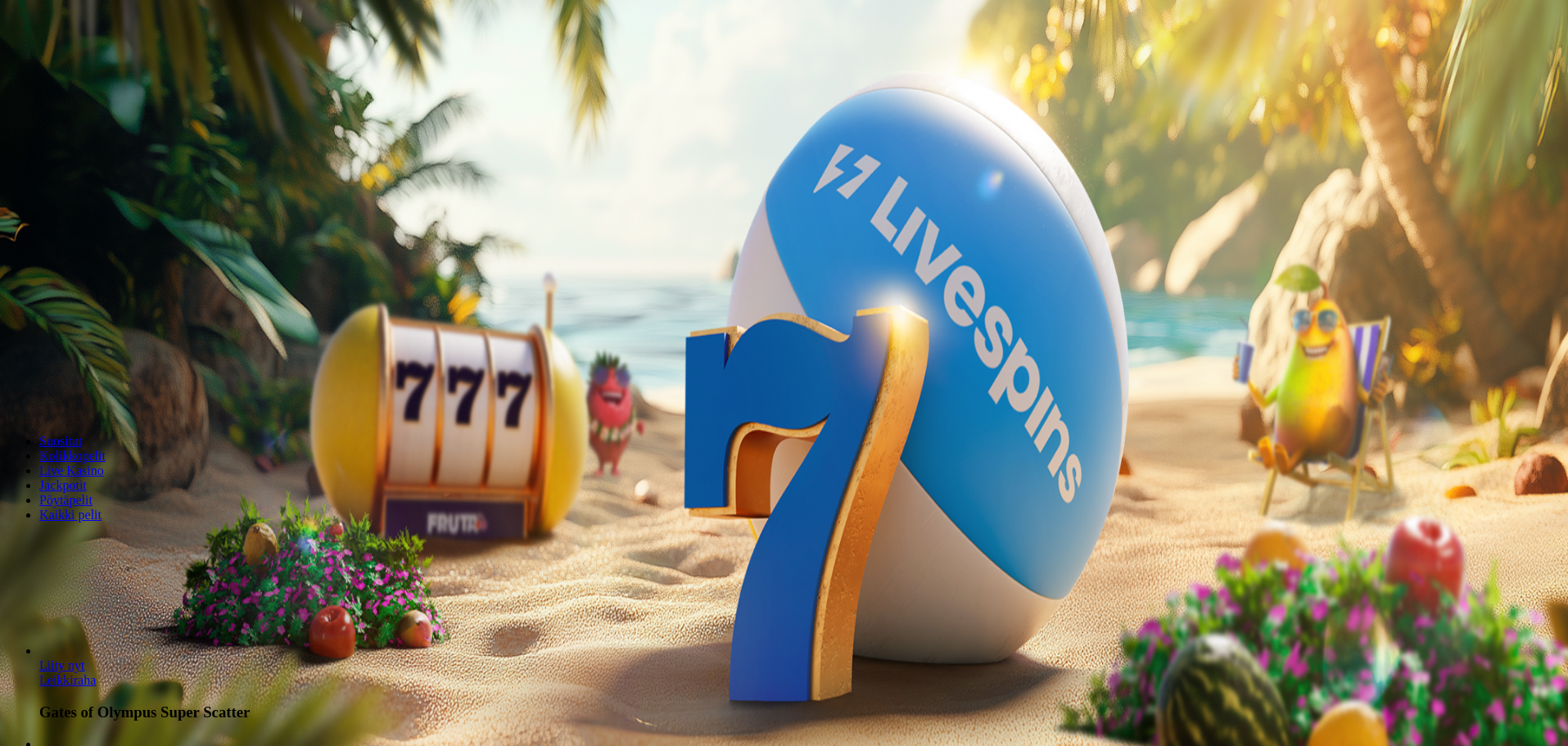
click at [121, 68] on button "Kirjaudu" at bounding box center [113, 59] width 54 height 18
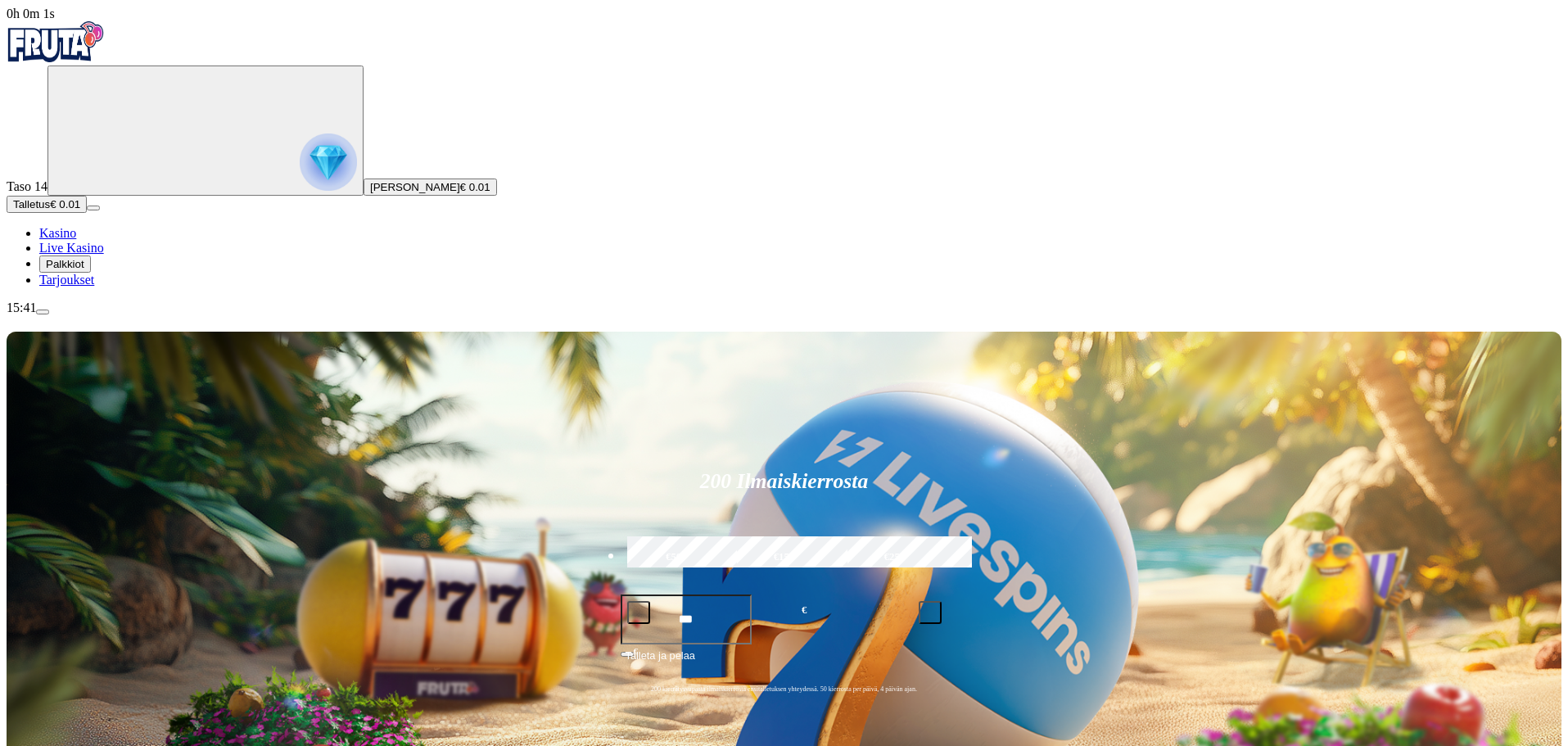
click at [87, 213] on button "Talletus € 0.01" at bounding box center [47, 205] width 80 height 18
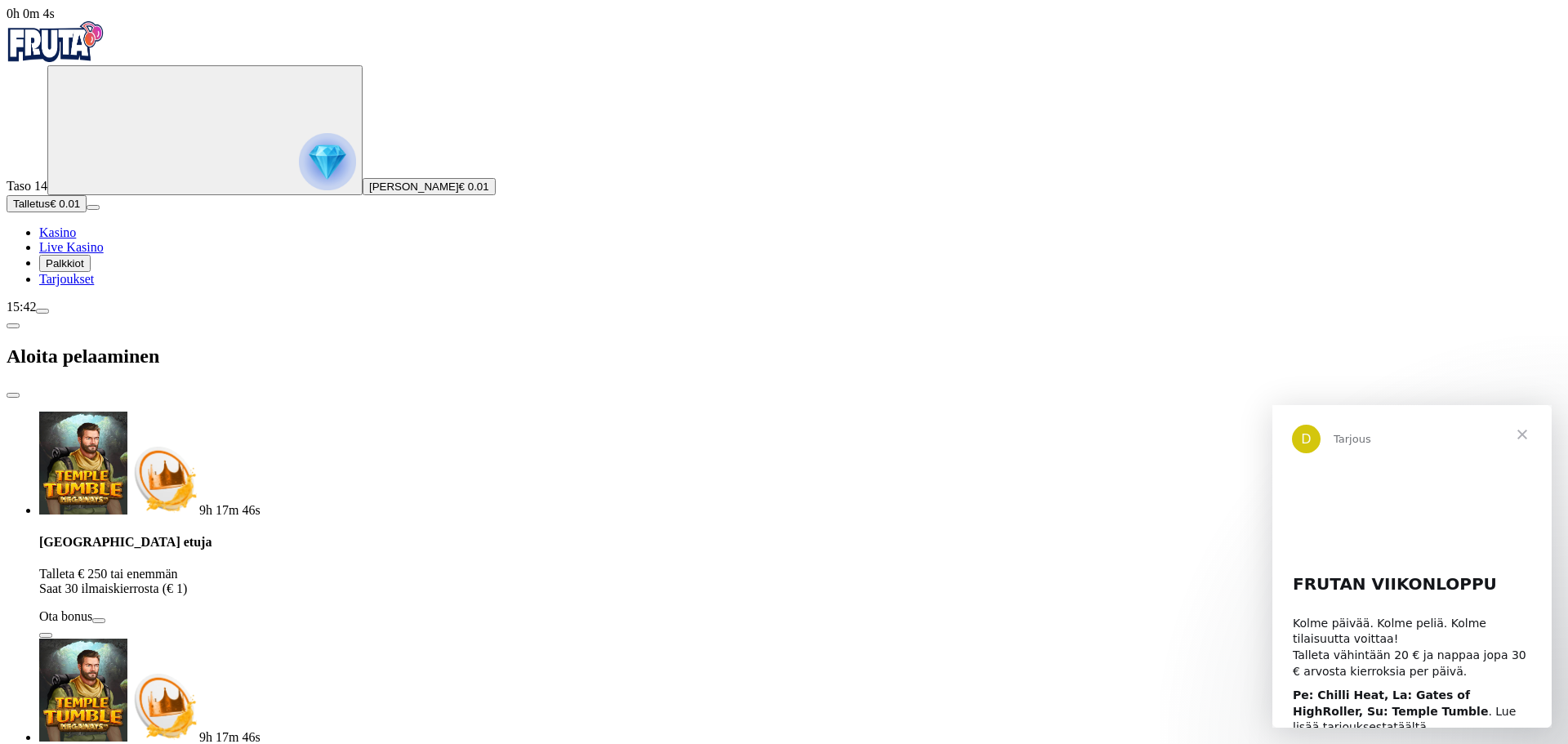
type input "*"
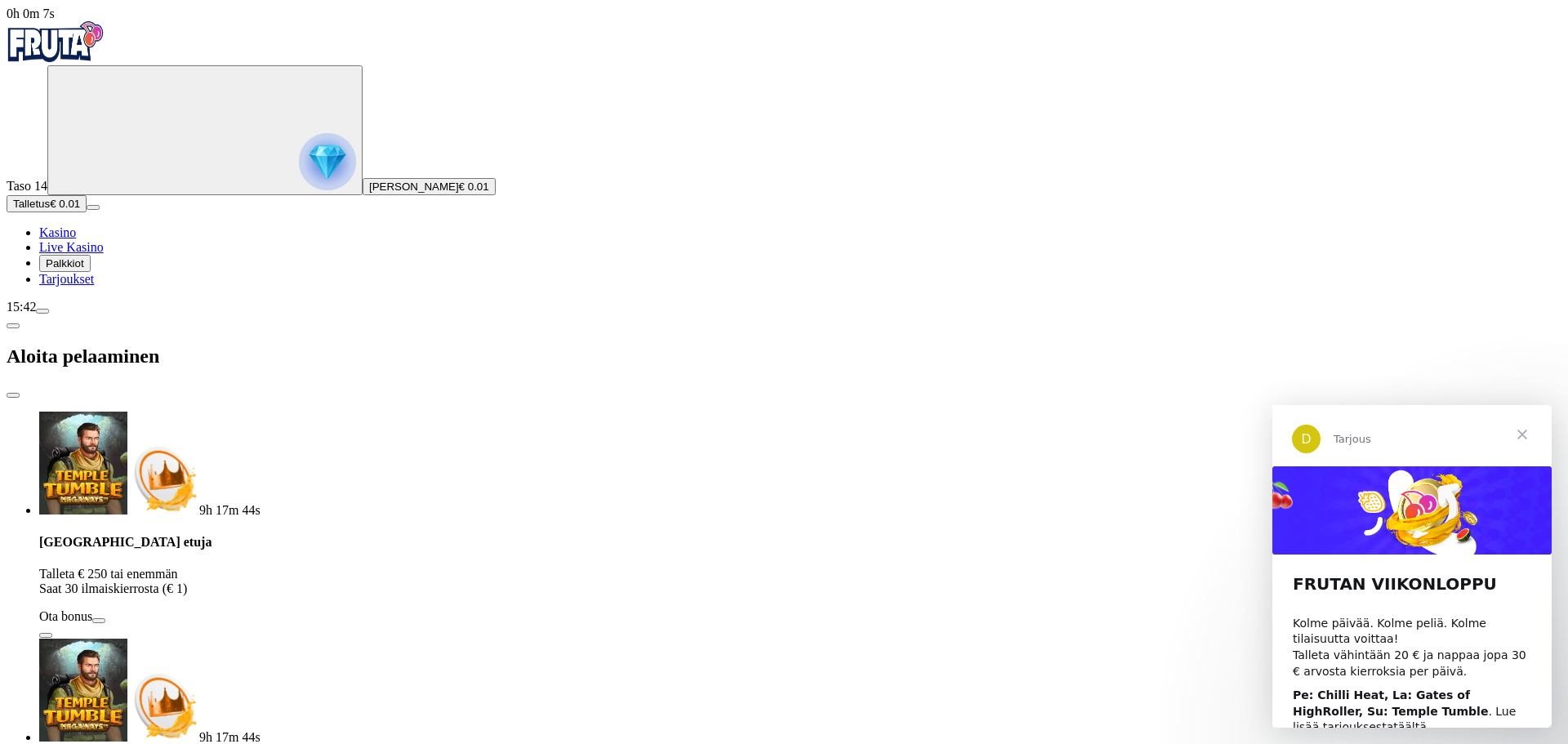
type input "**"
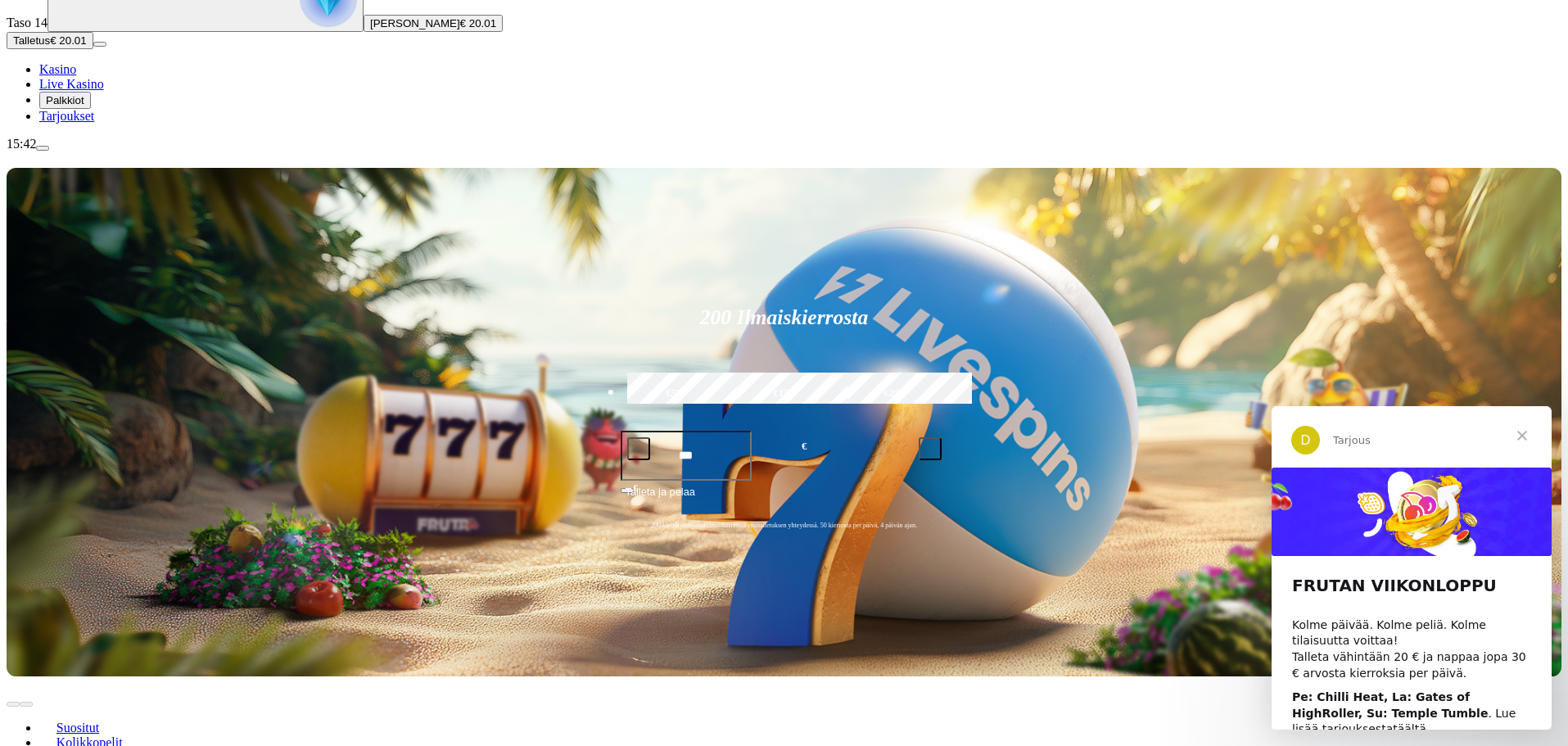
scroll to position [246, 0]
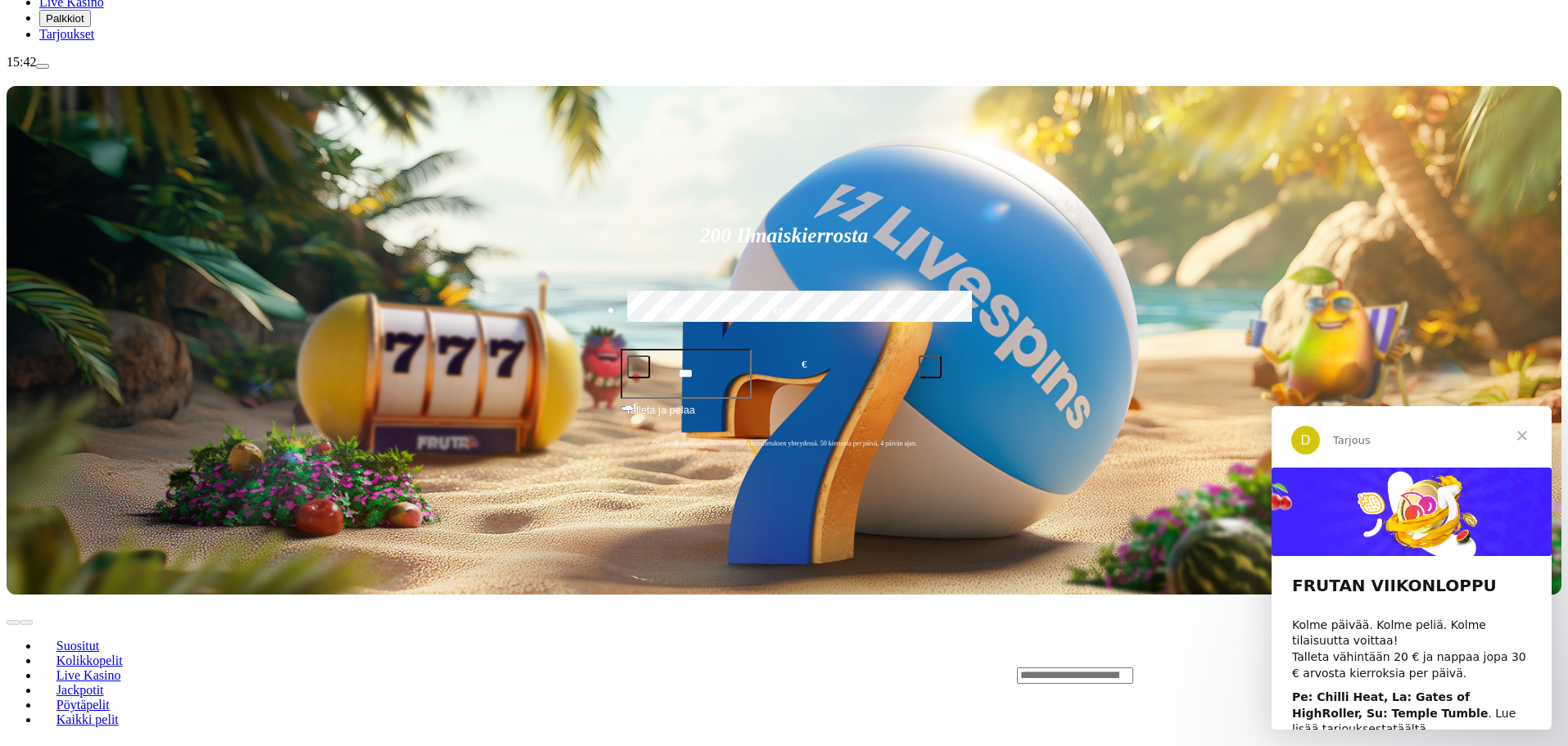
click at [1525, 435] on span "Sulje" at bounding box center [1522, 436] width 58 height 59
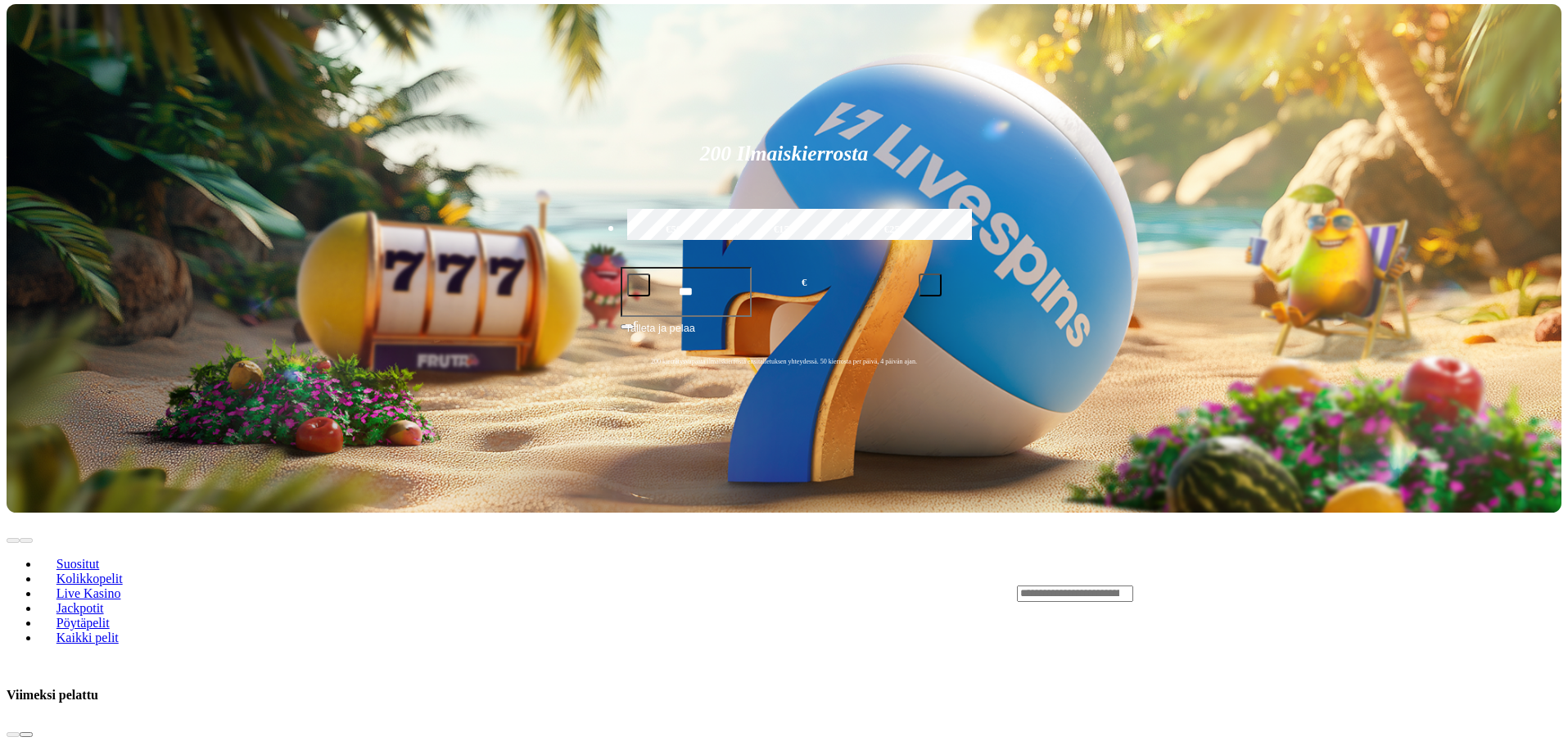
scroll to position [491, 0]
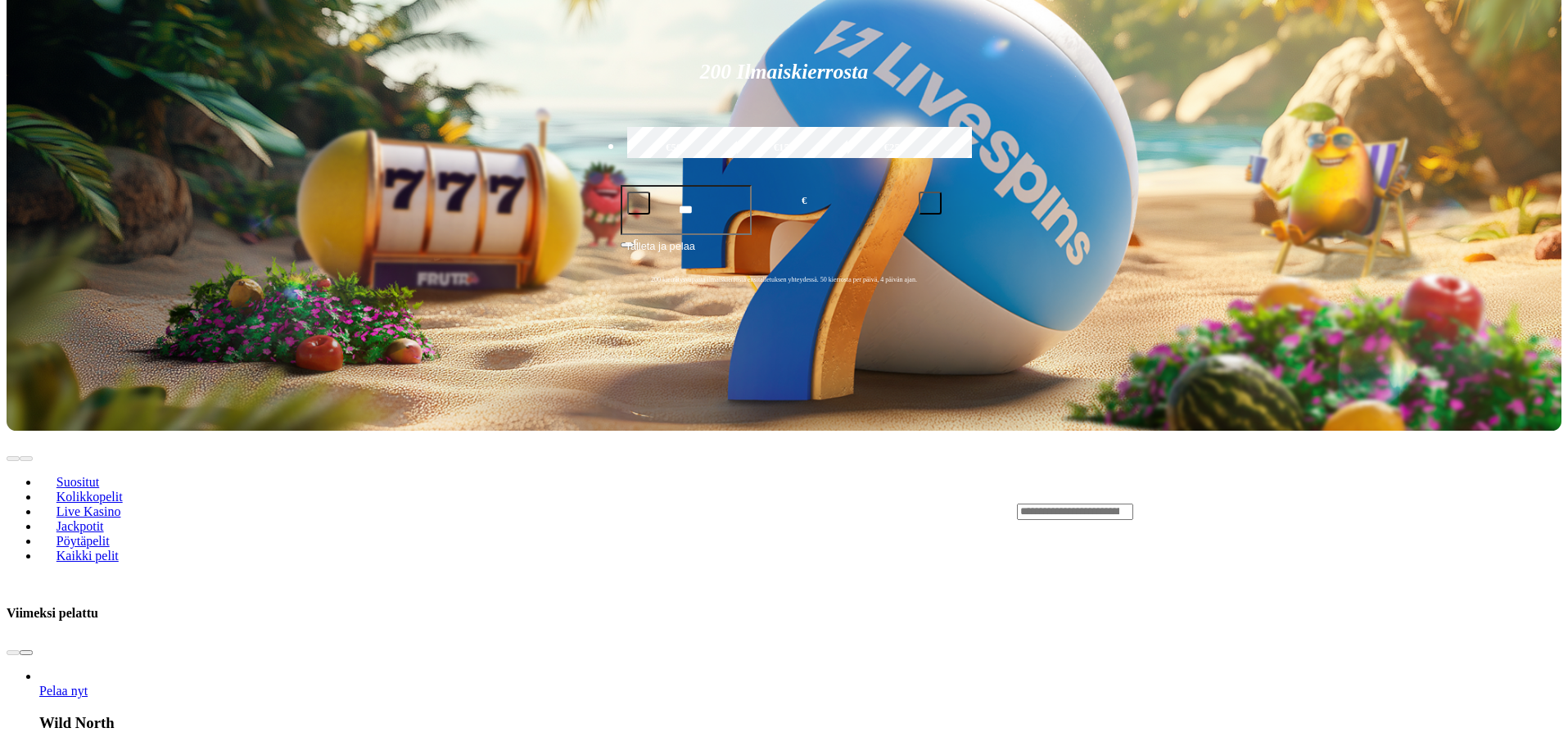
scroll to position [328, 0]
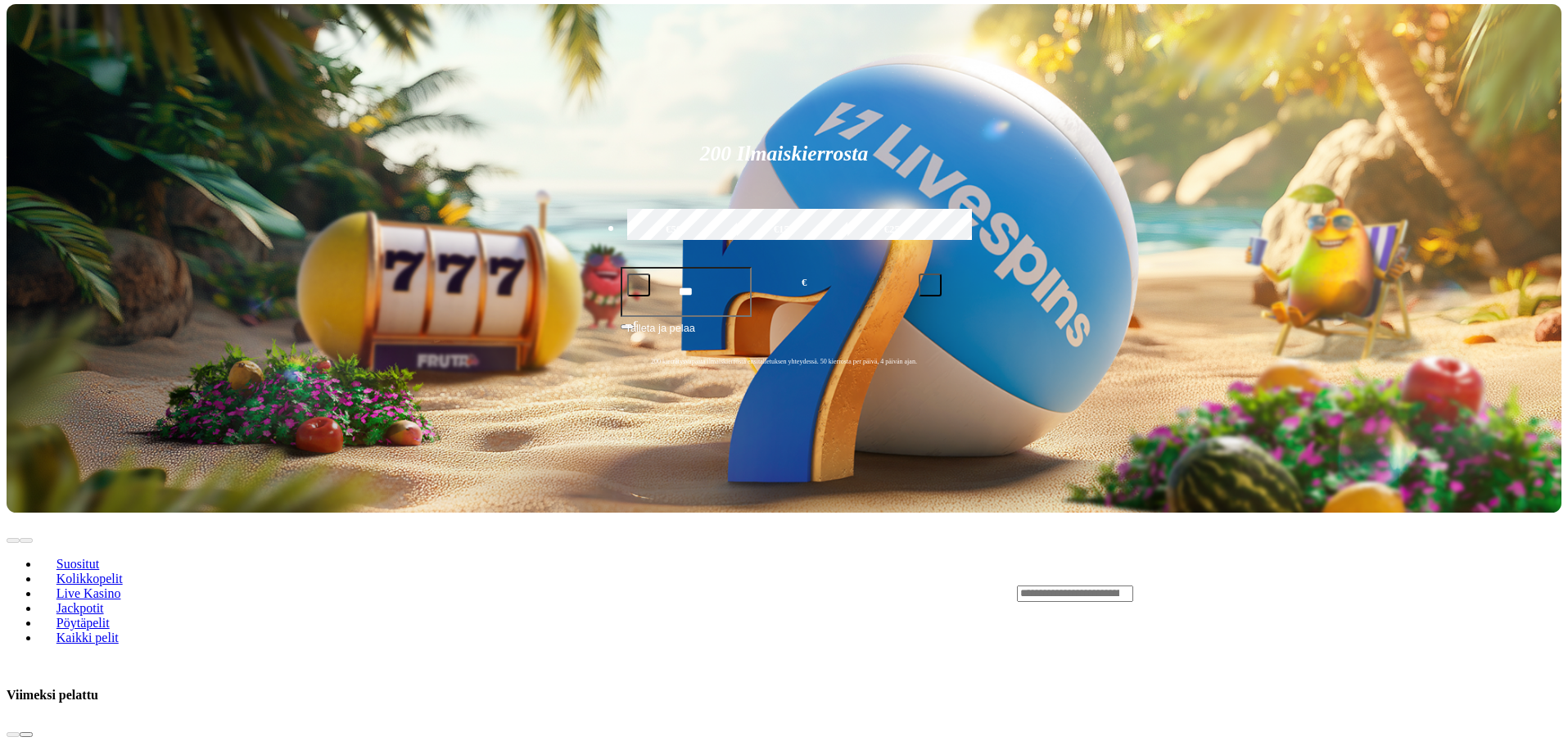
click at [1300, 585] on div "Lobby" at bounding box center [1288, 594] width 545 height 18
click at [1133, 586] on input "Search" at bounding box center [1074, 594] width 116 height 17
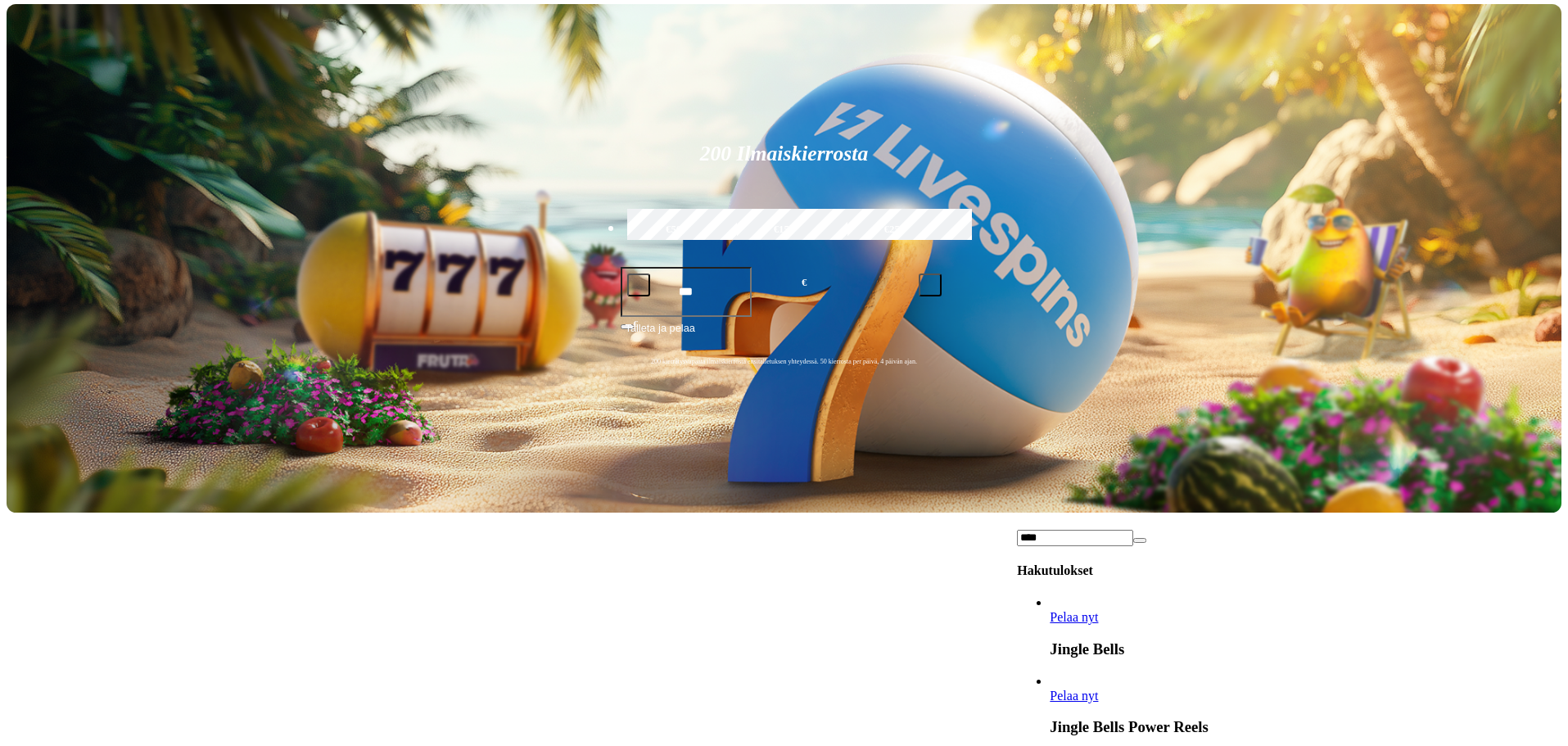
scroll to position [887, 0]
type input "****"
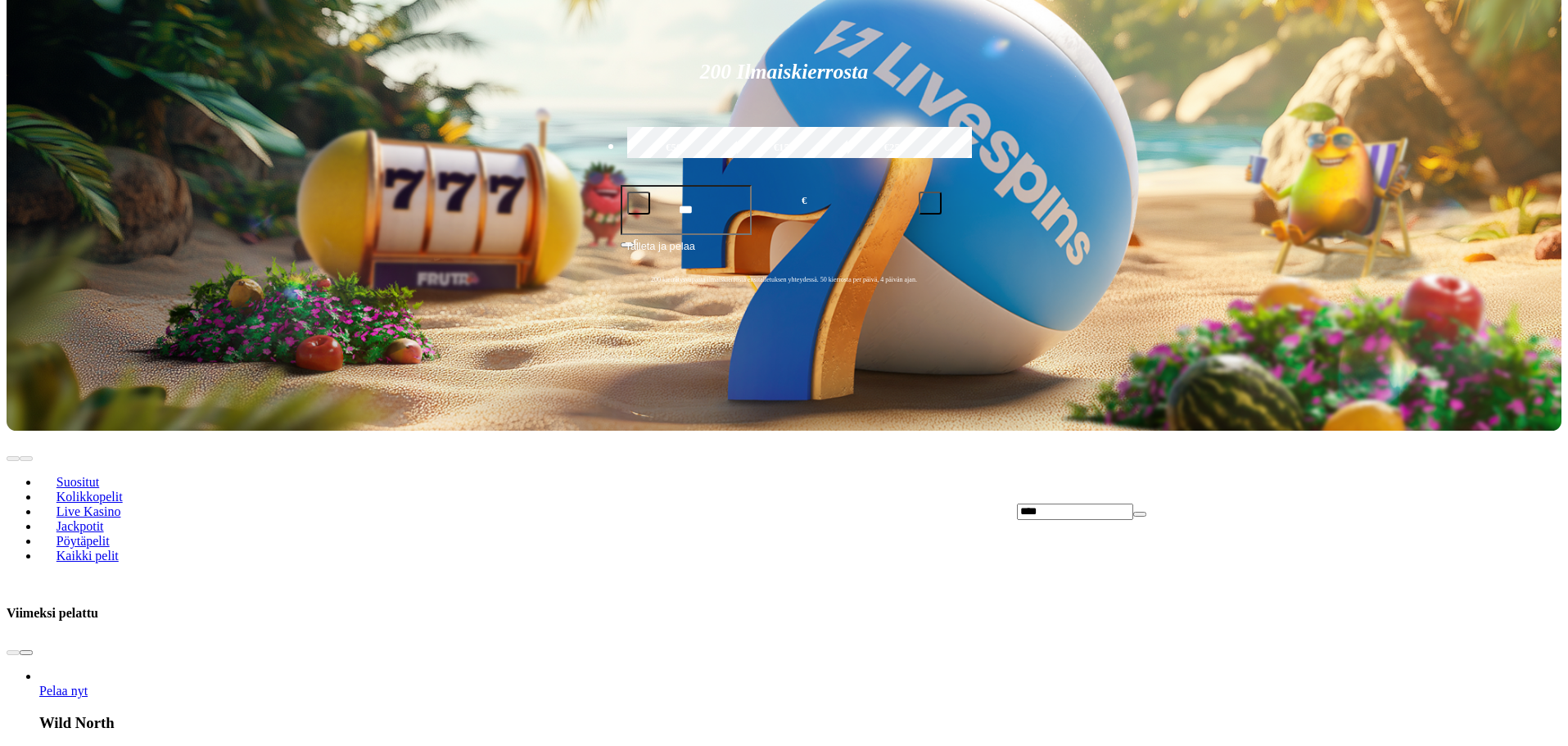
scroll to position [491, 0]
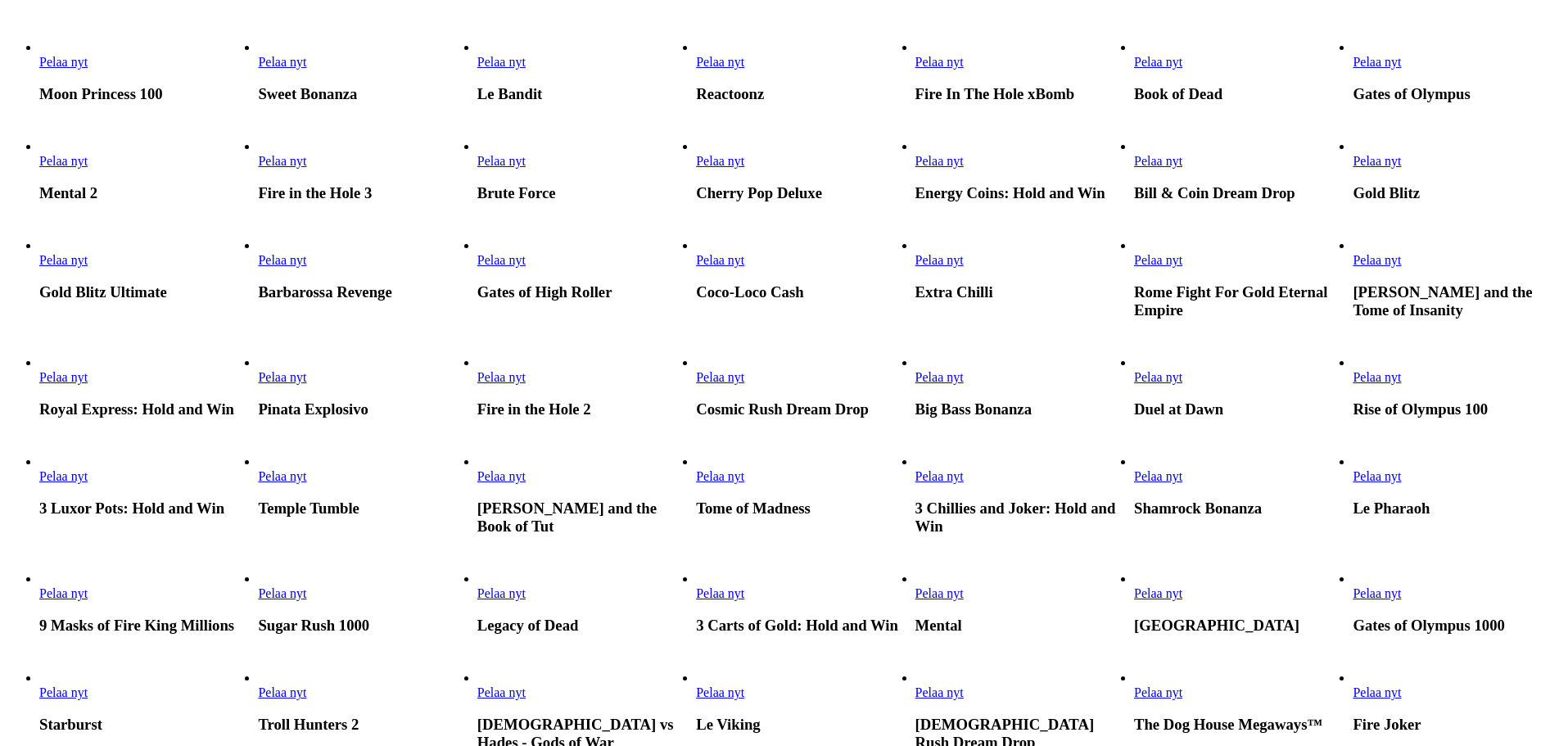
scroll to position [573, 0]
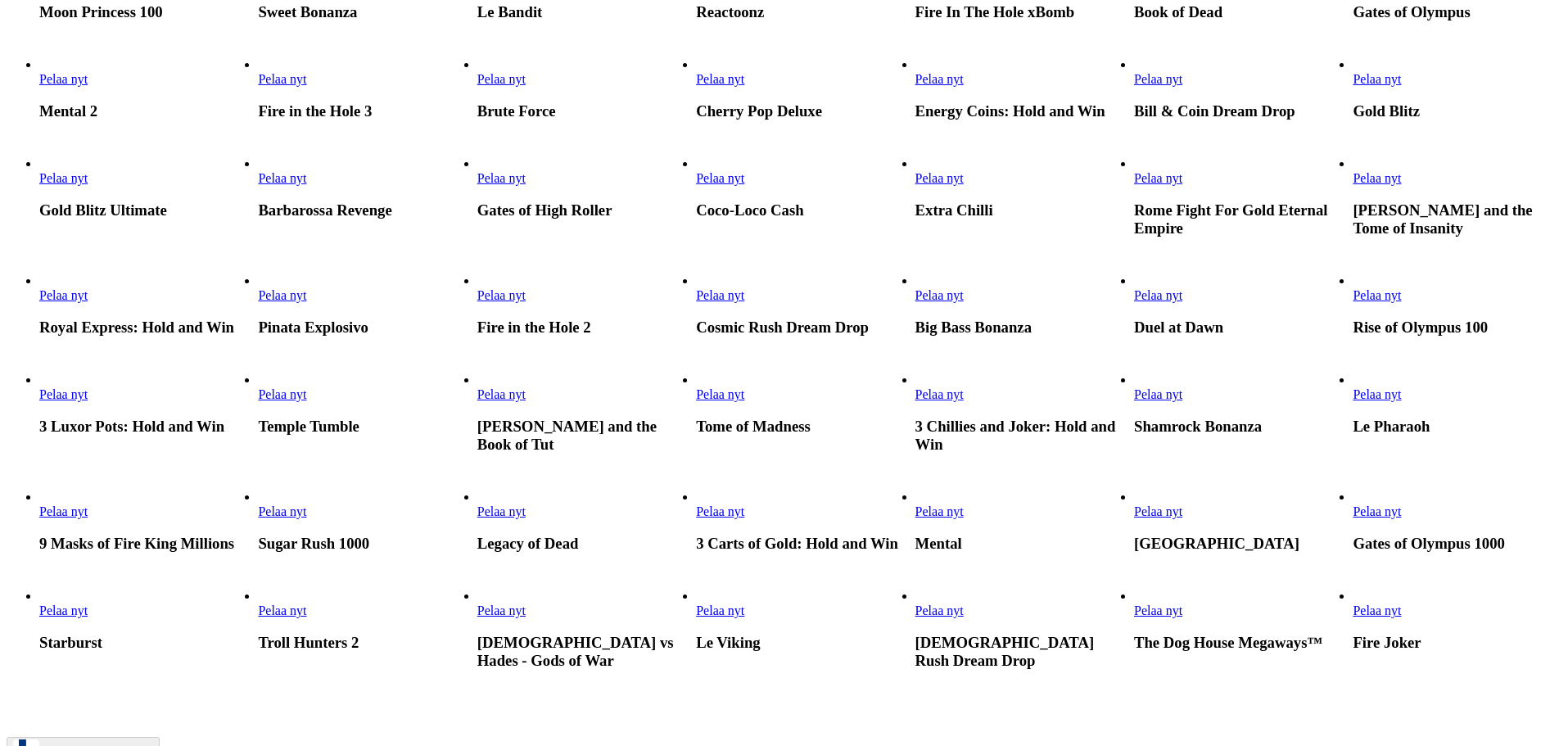
click at [964, 185] on link "Pelaa nyt" at bounding box center [939, 178] width 49 height 14
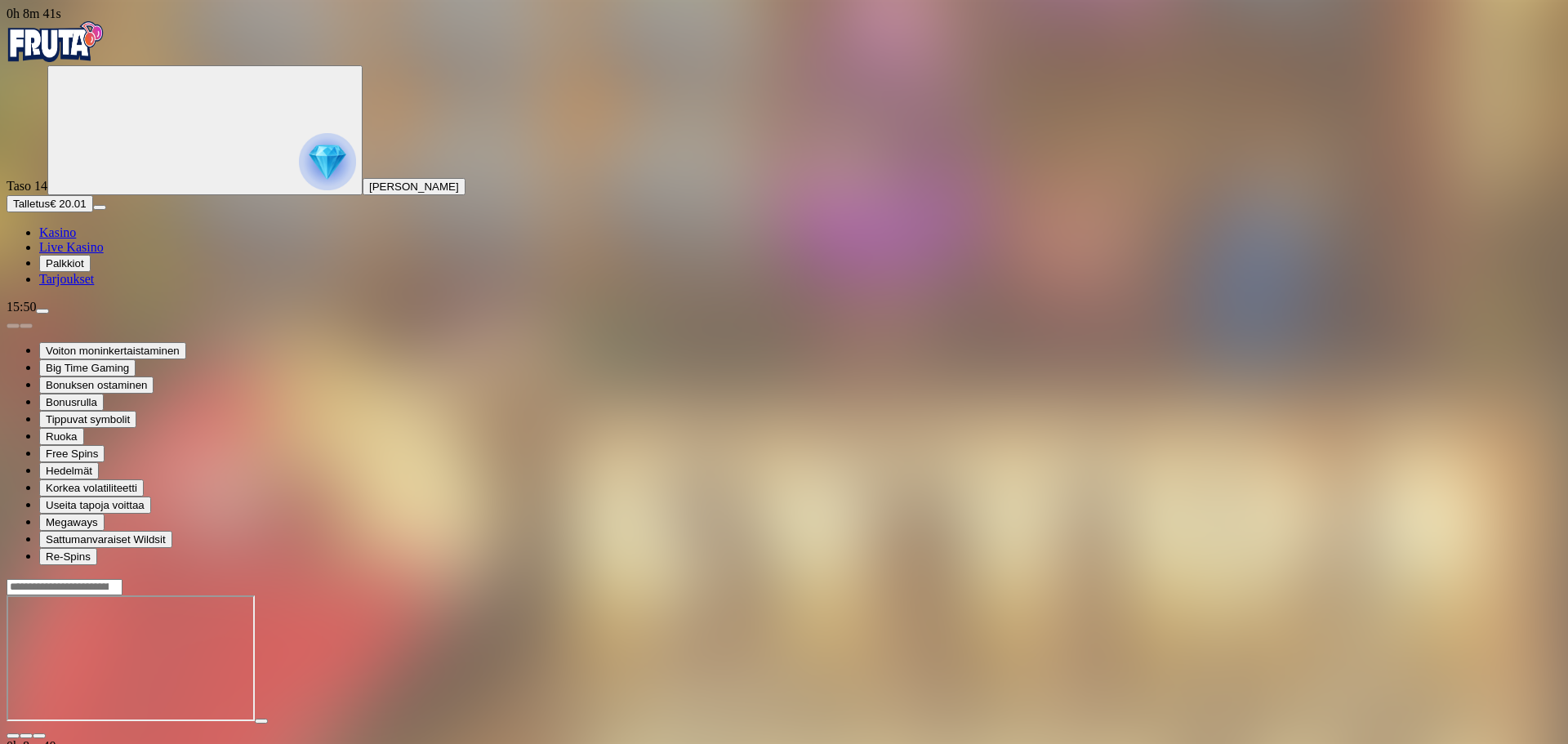
click at [76, 62] on img "Primary" at bounding box center [55, 42] width 98 height 41
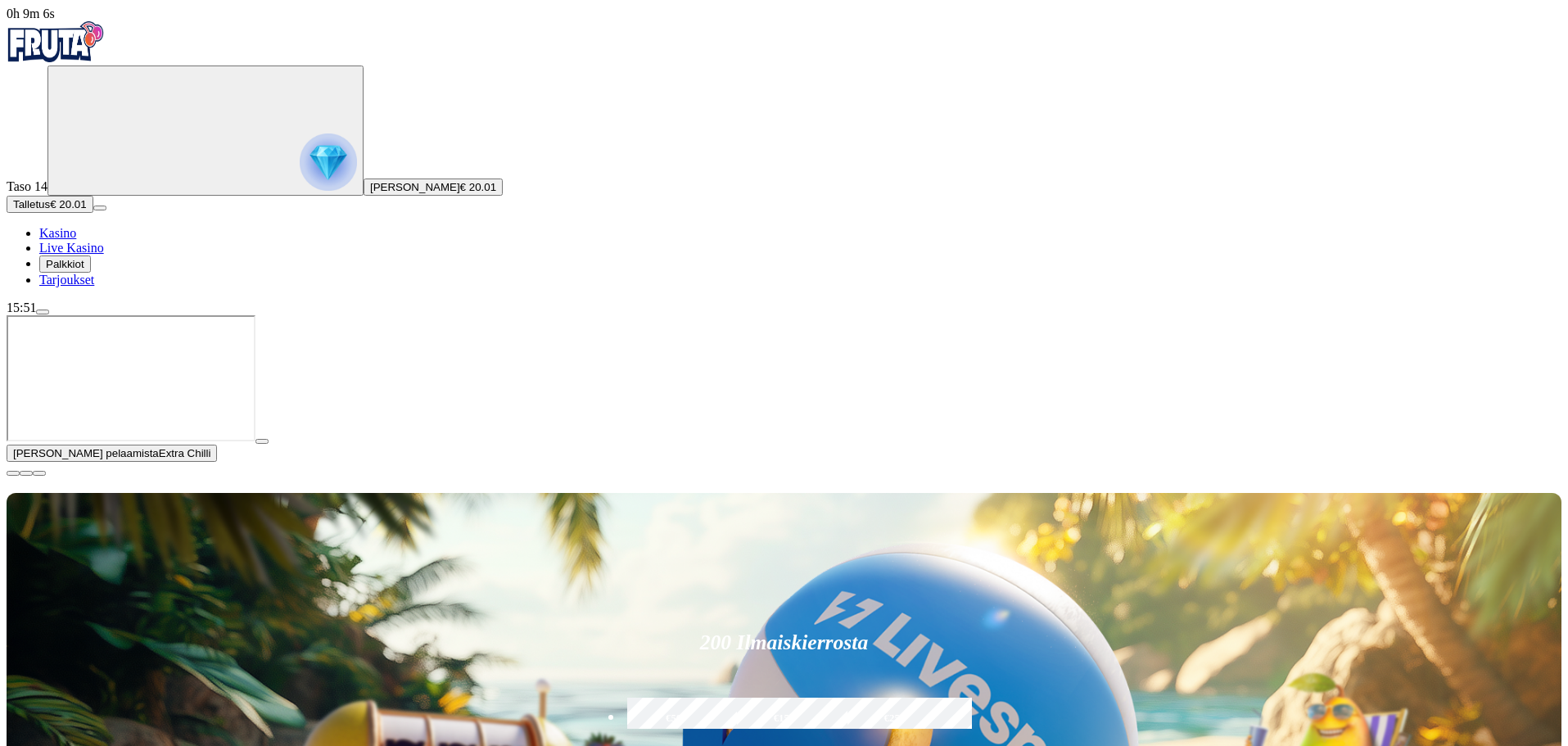
click at [13, 474] on span "close icon" at bounding box center [13, 474] width 0 height 0
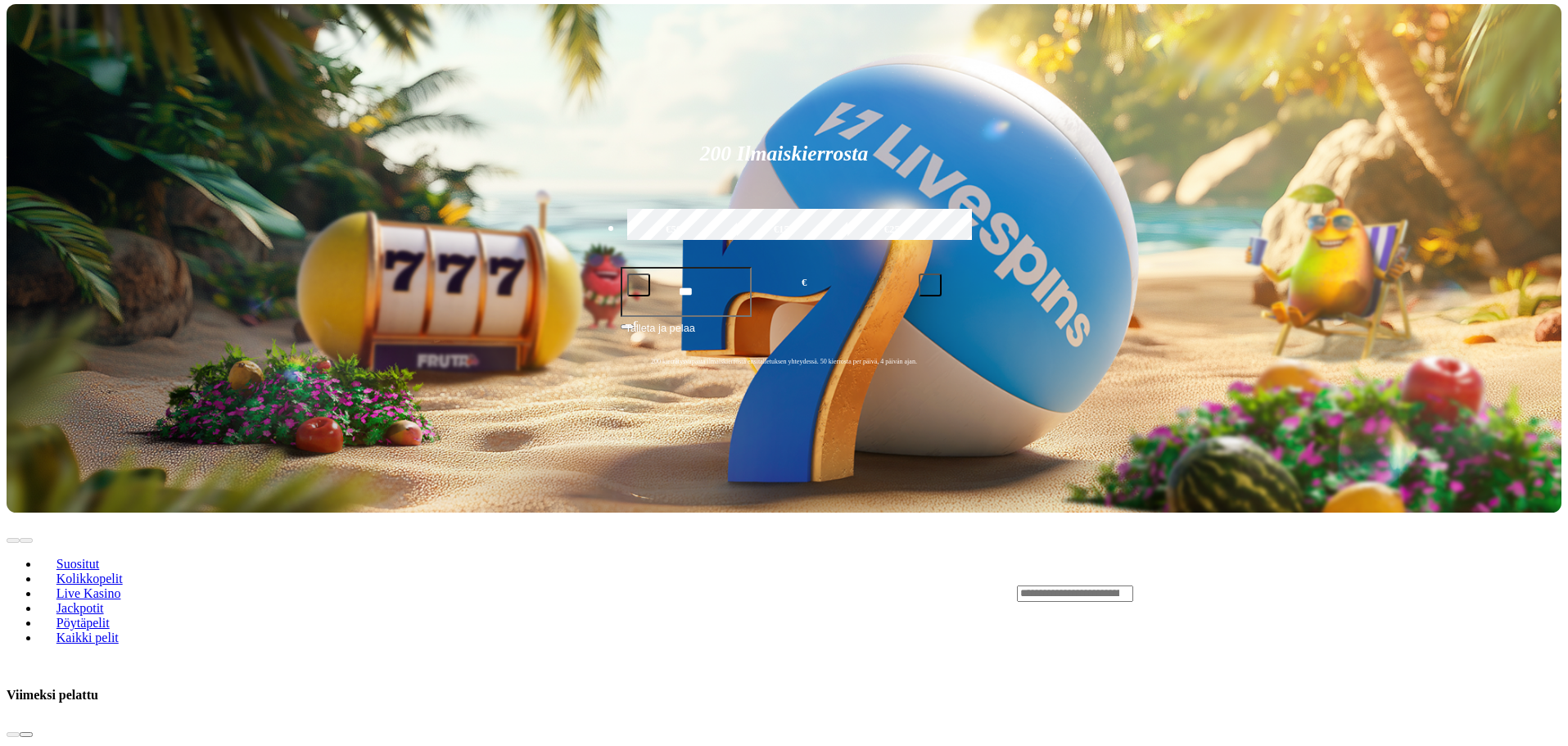
scroll to position [491, 0]
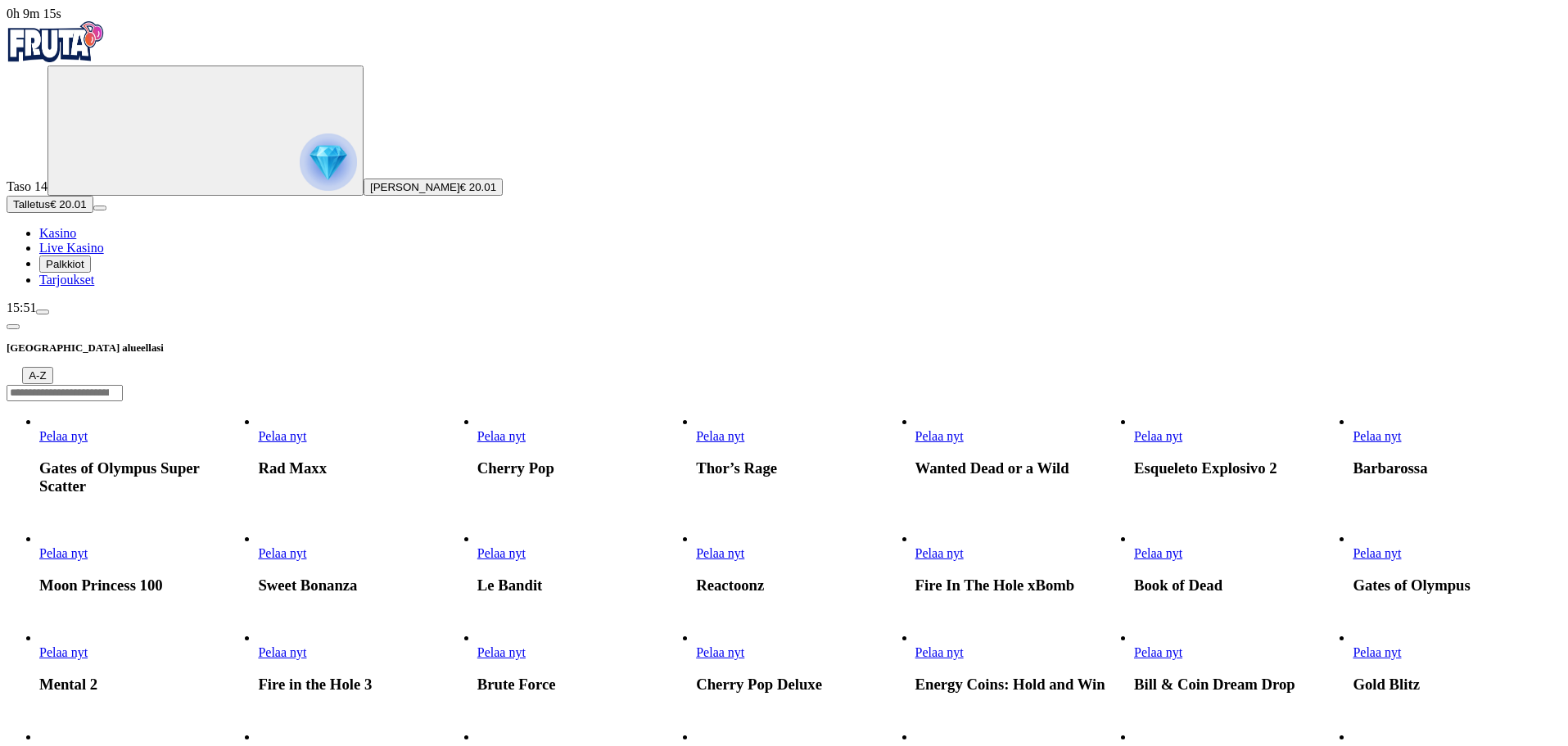
scroll to position [82, 0]
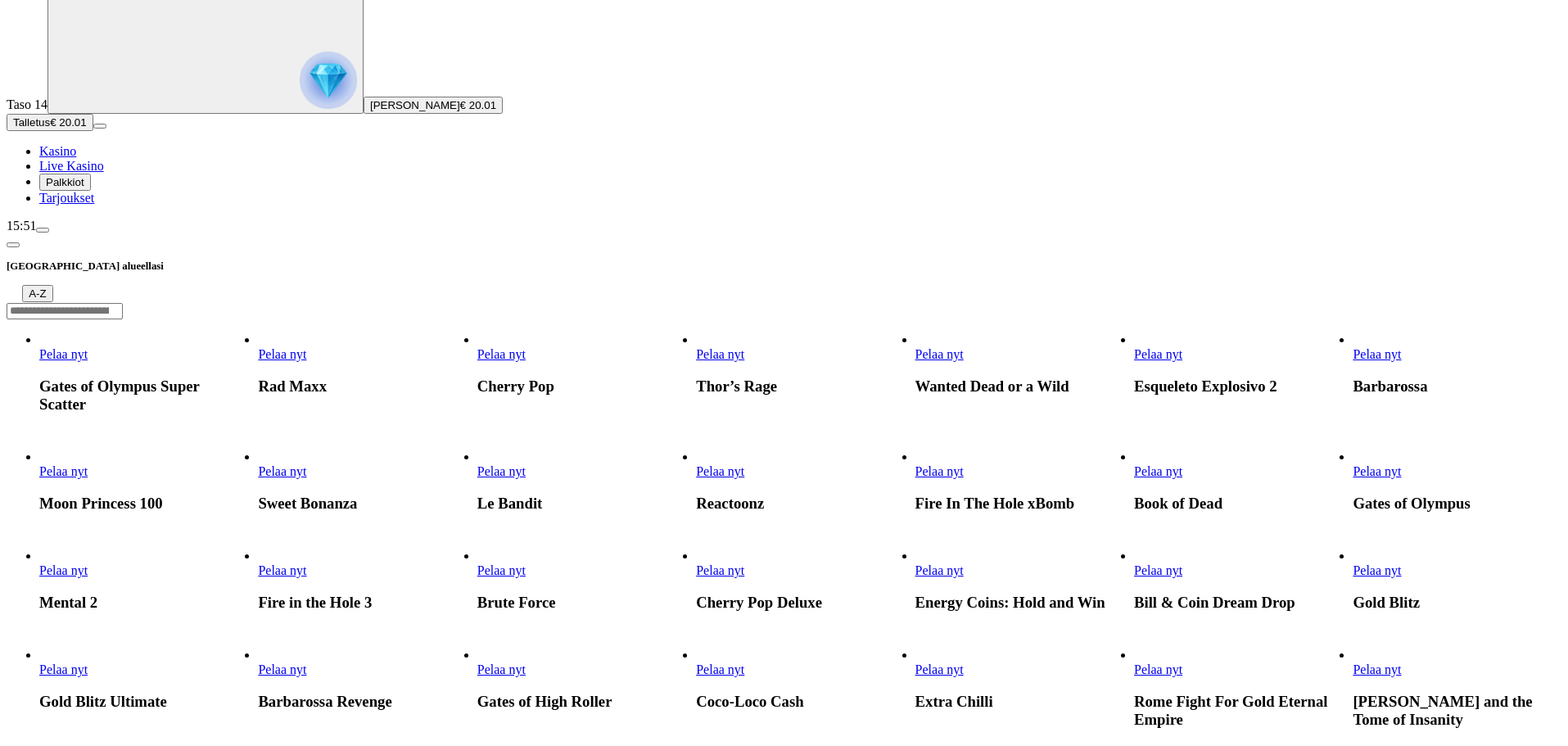
click at [964, 464] on link "Pelaa nyt" at bounding box center [939, 471] width 49 height 14
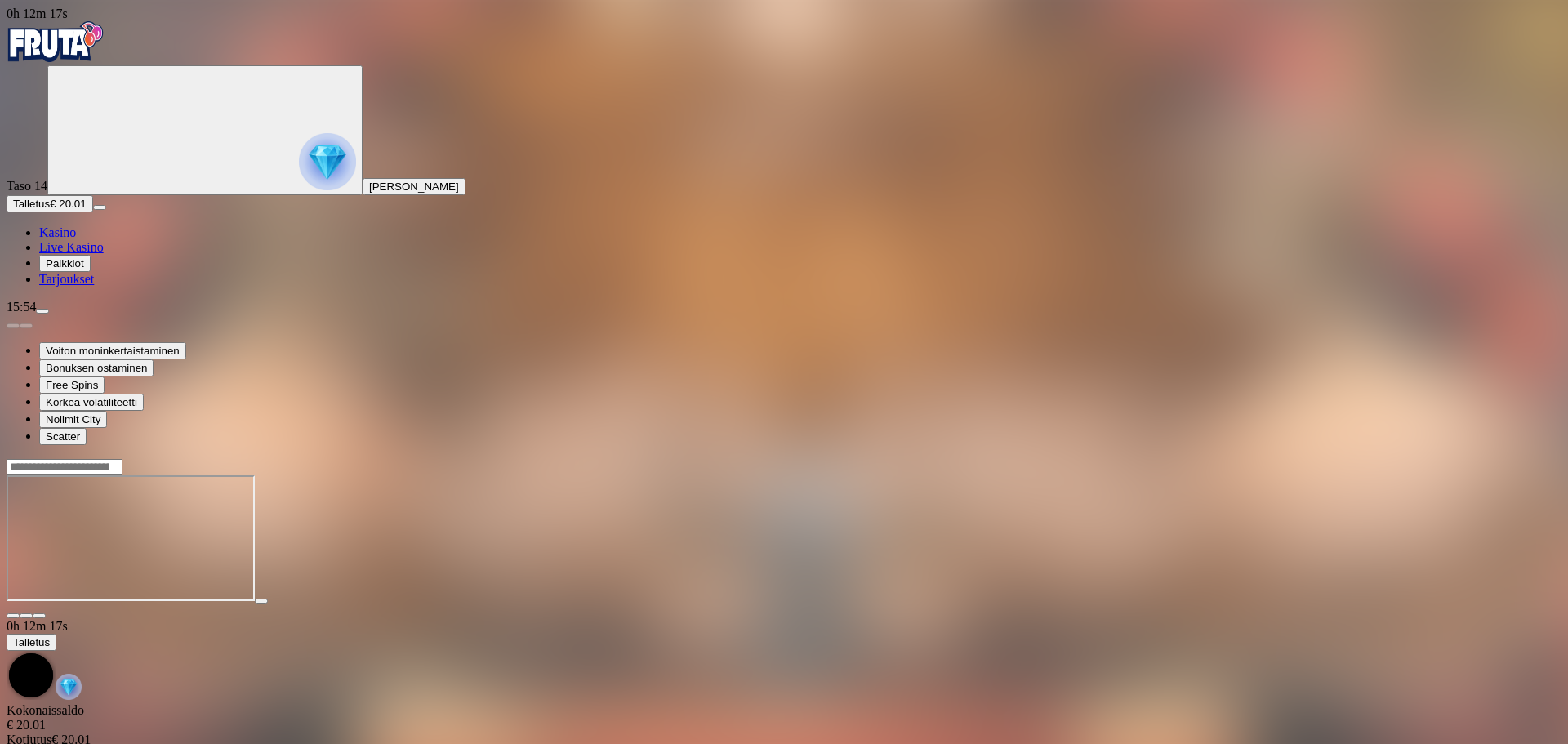
click at [99, 50] on img "Primary" at bounding box center [55, 42] width 98 height 41
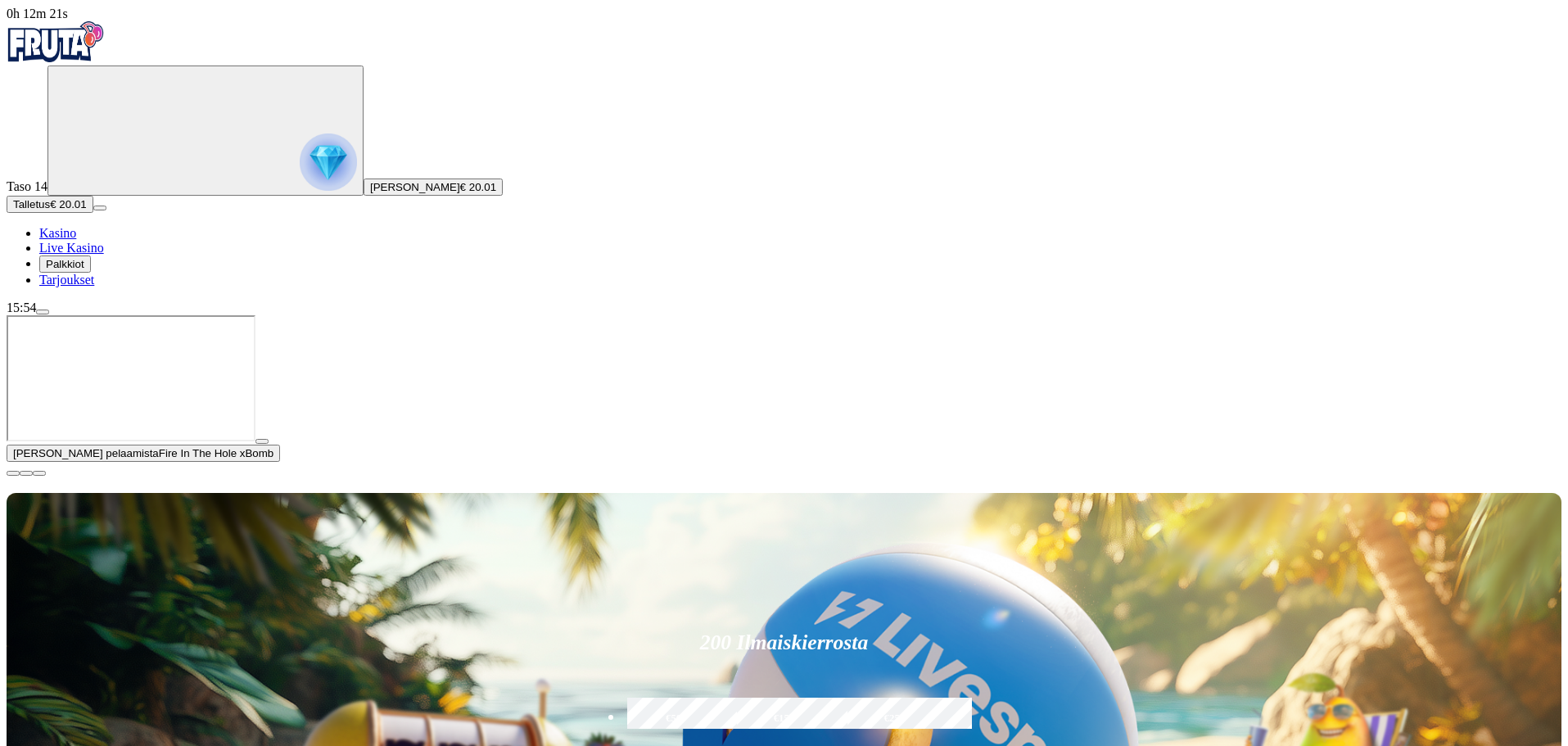
type input "**"
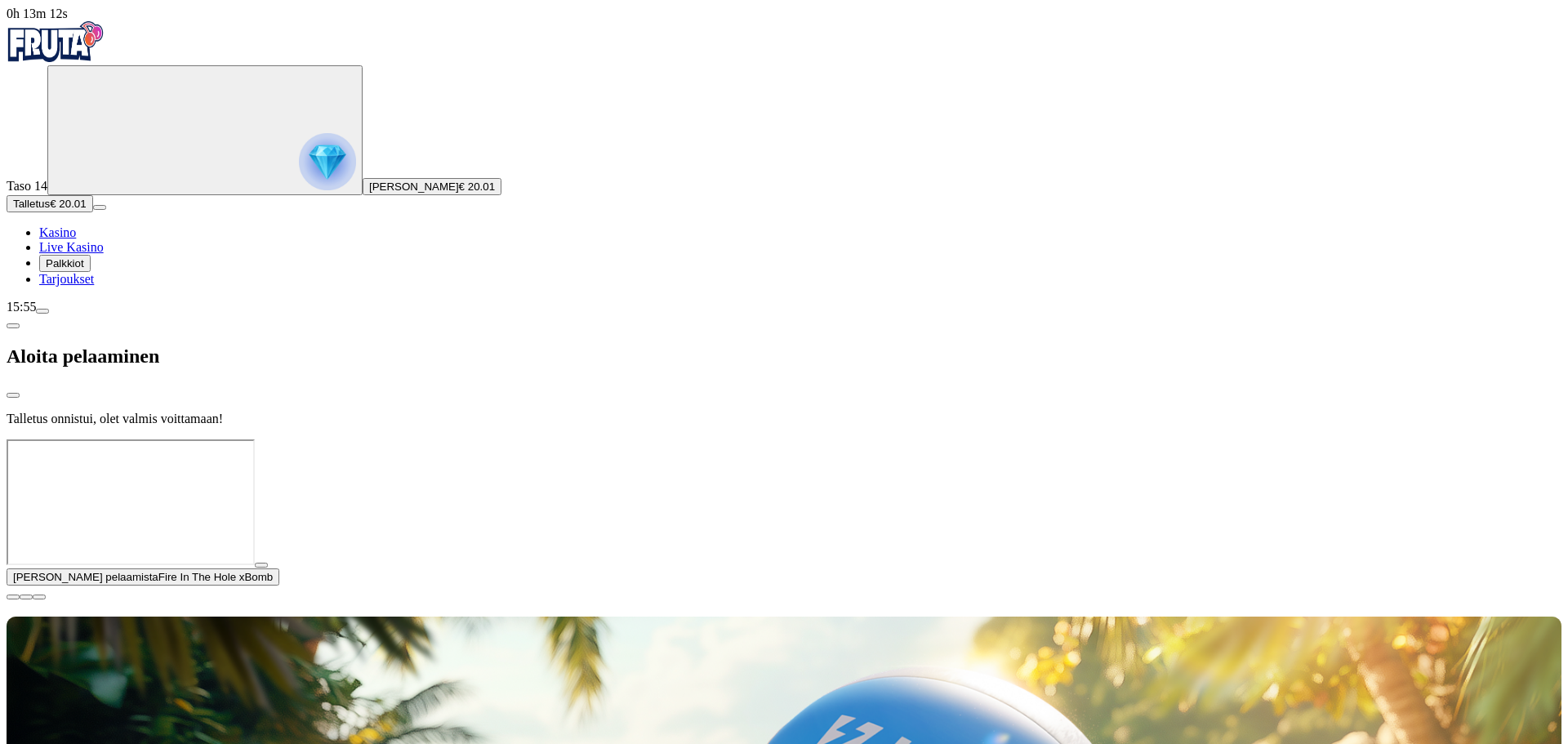
click at [655, 440] on div at bounding box center [784, 440] width 1555 height 0
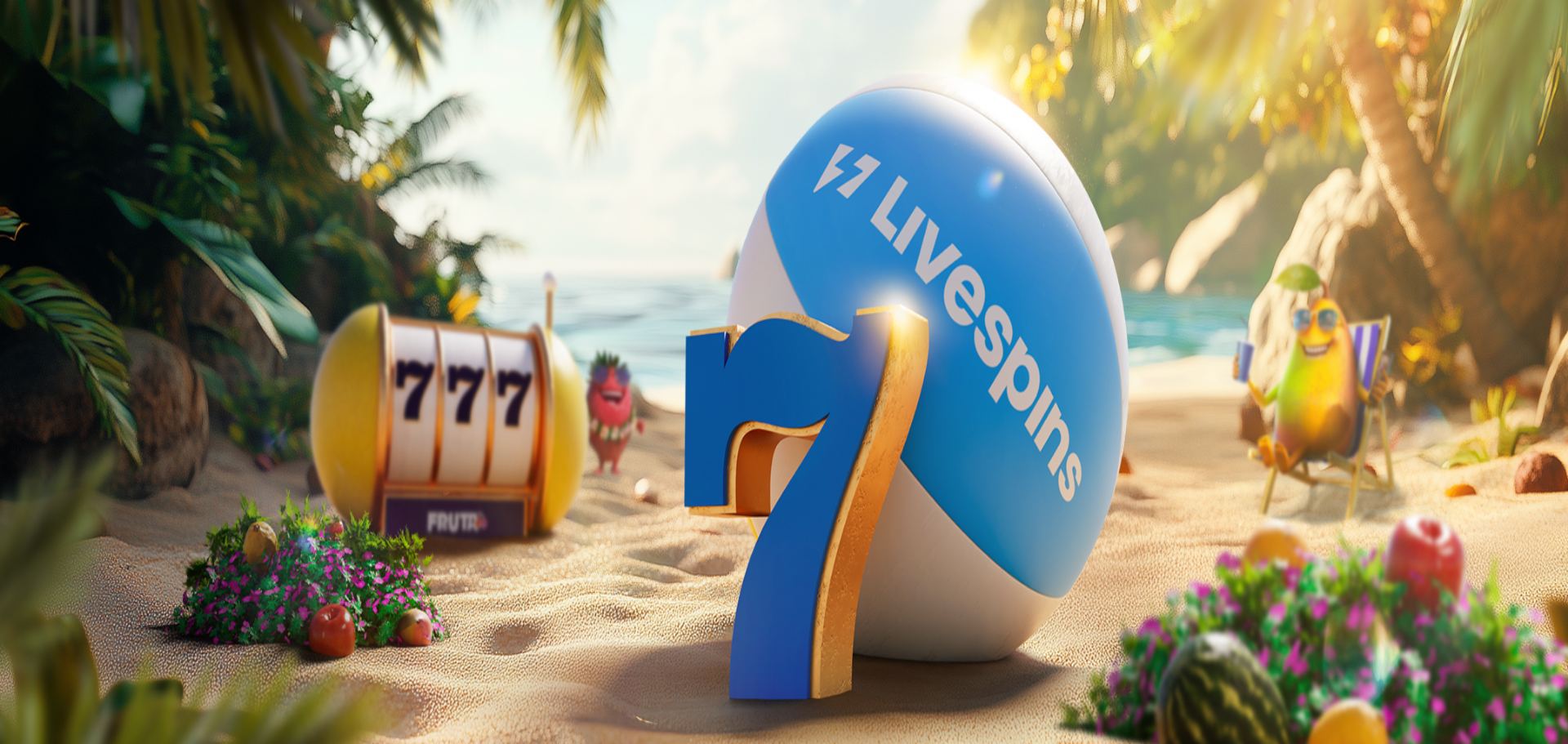
click at [13, 396] on span "close icon" at bounding box center [13, 396] width 0 height 0
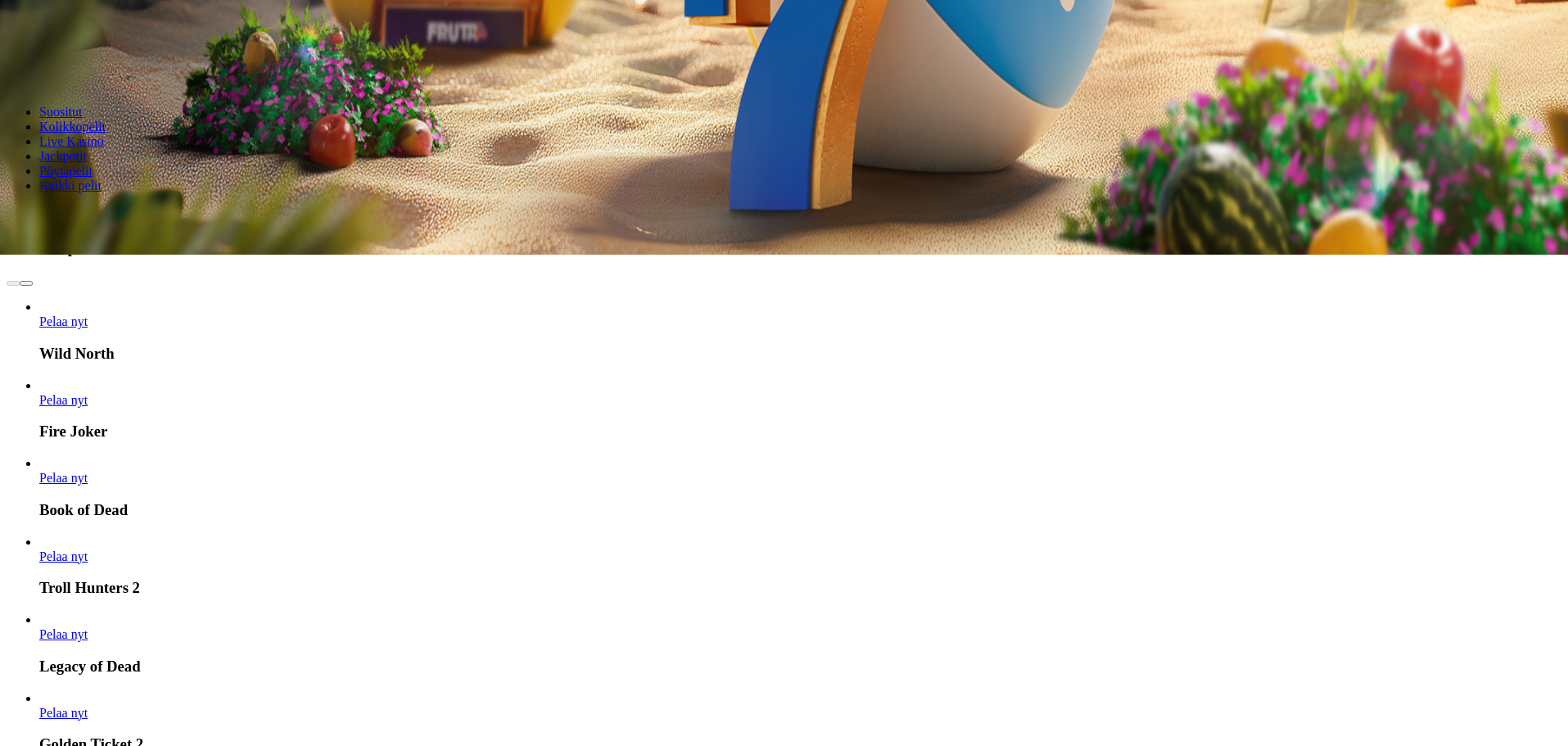
scroll to position [573, 0]
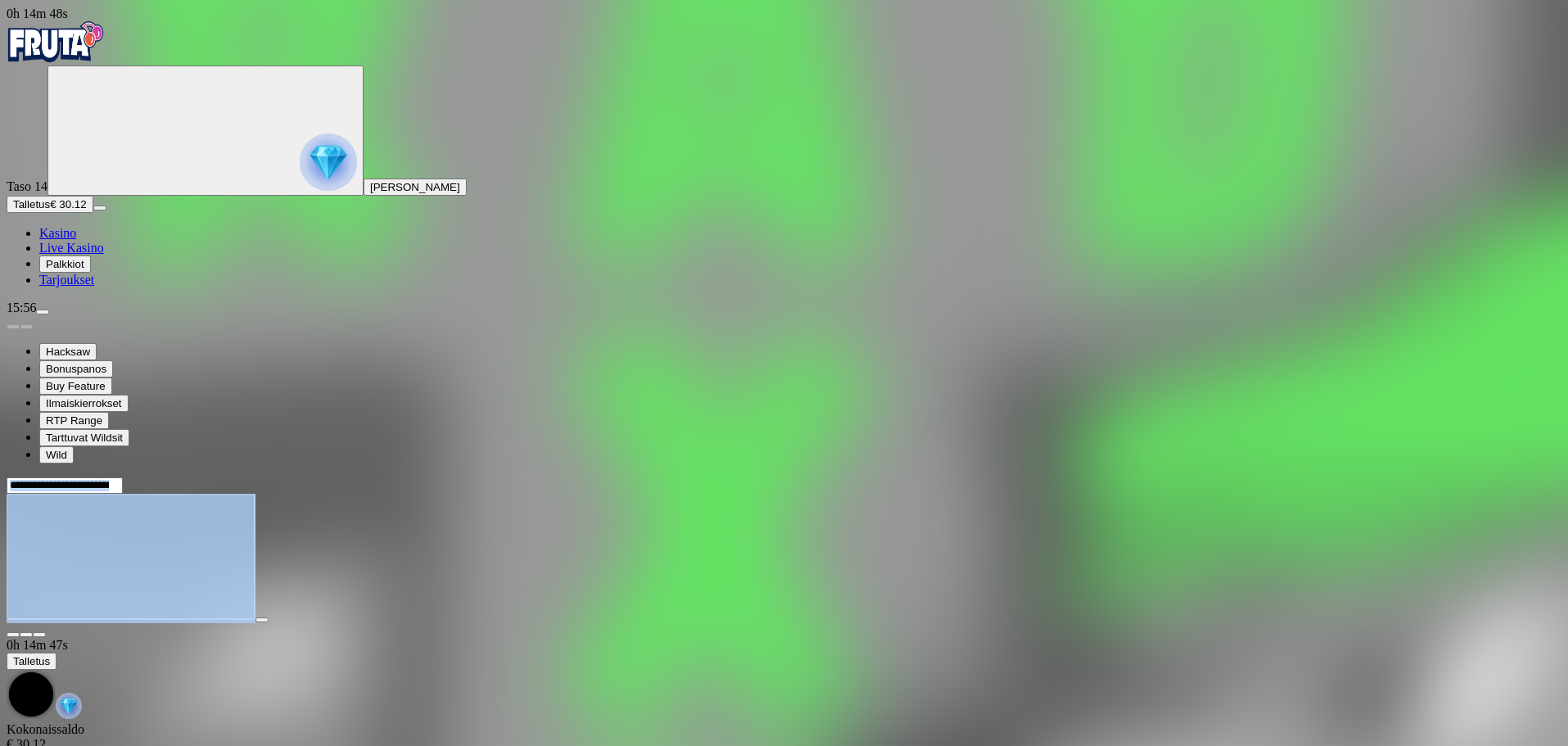
scroll to position [157, 0]
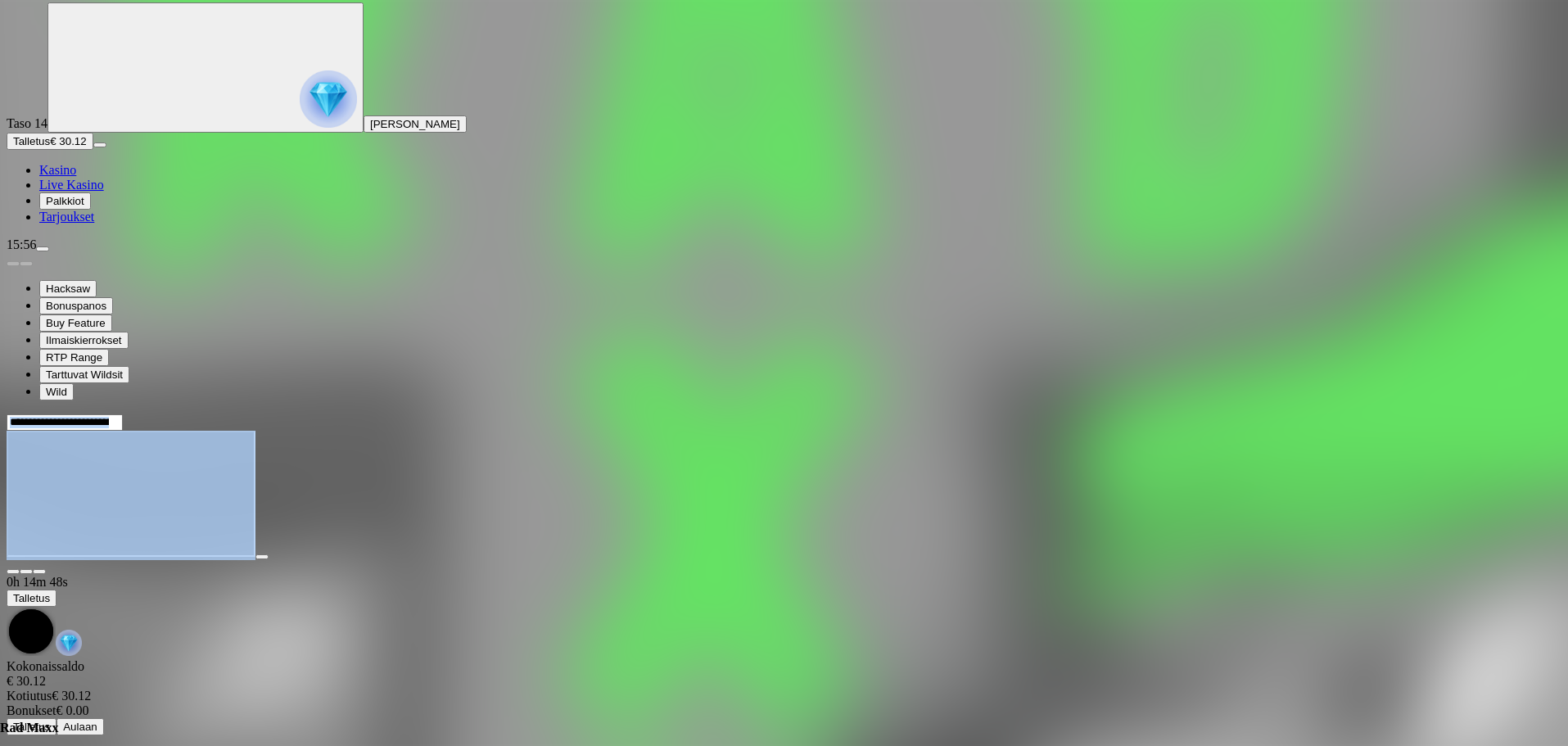
drag, startPoint x: 1231, startPoint y: 739, endPoint x: 1199, endPoint y: 783, distance: 54.4
click at [1199, 742] on html "0h 14m 49s Taso 14 Valtteri Juhani Somppi Talletus € 30.12 Kasino Live Kasino P…" at bounding box center [784, 339] width 1568 height 805
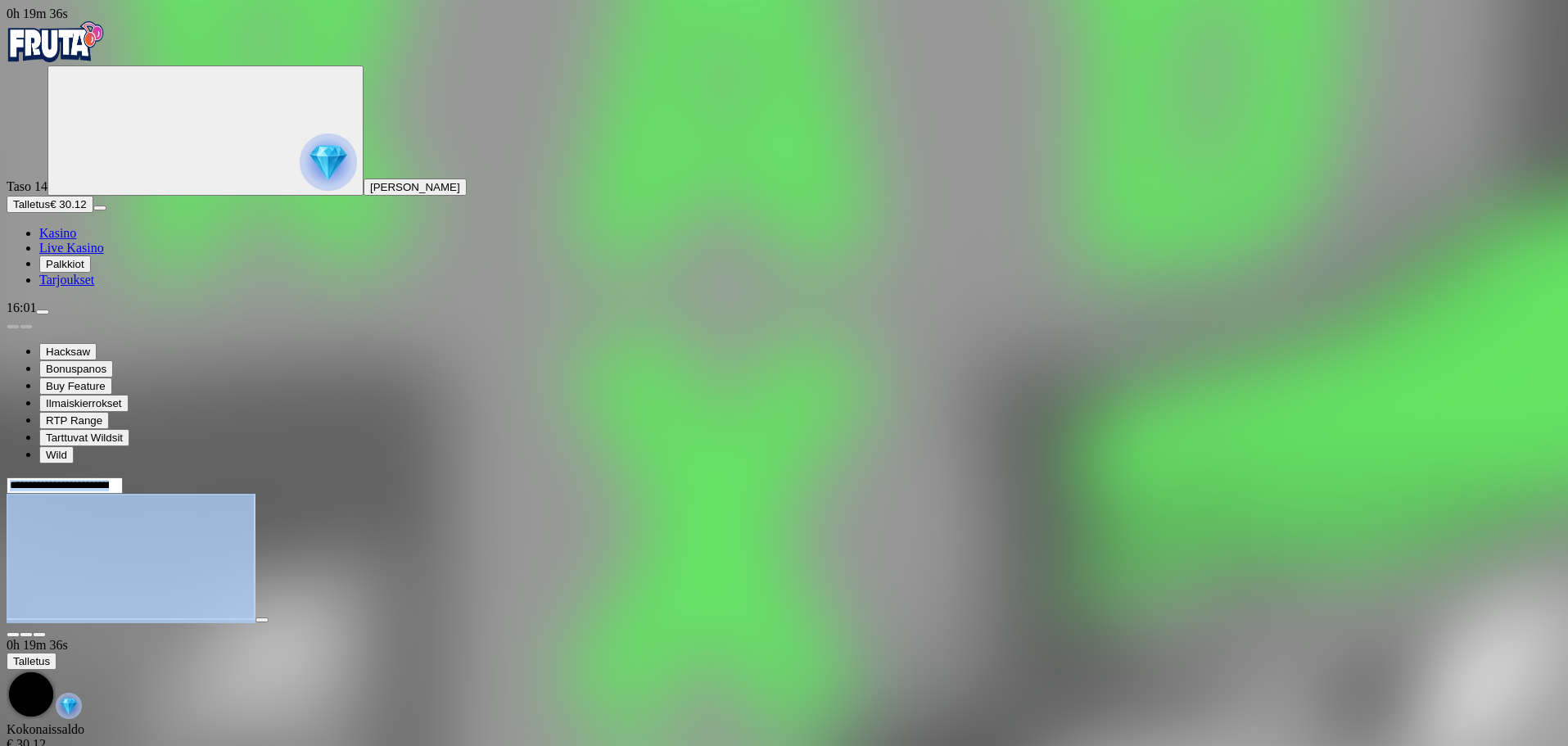
click at [105, 59] on img "Primary" at bounding box center [56, 42] width 98 height 41
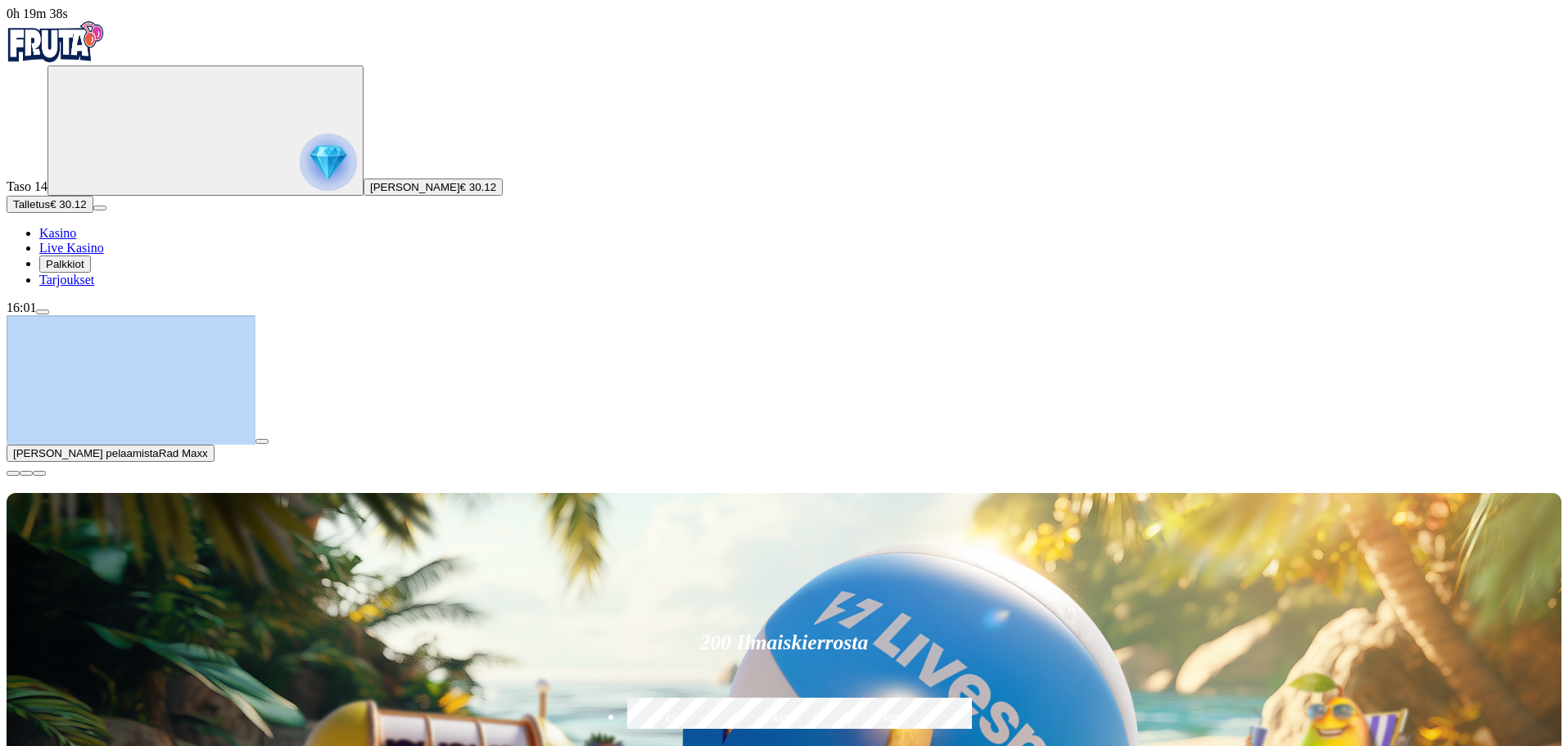
scroll to position [410, 0]
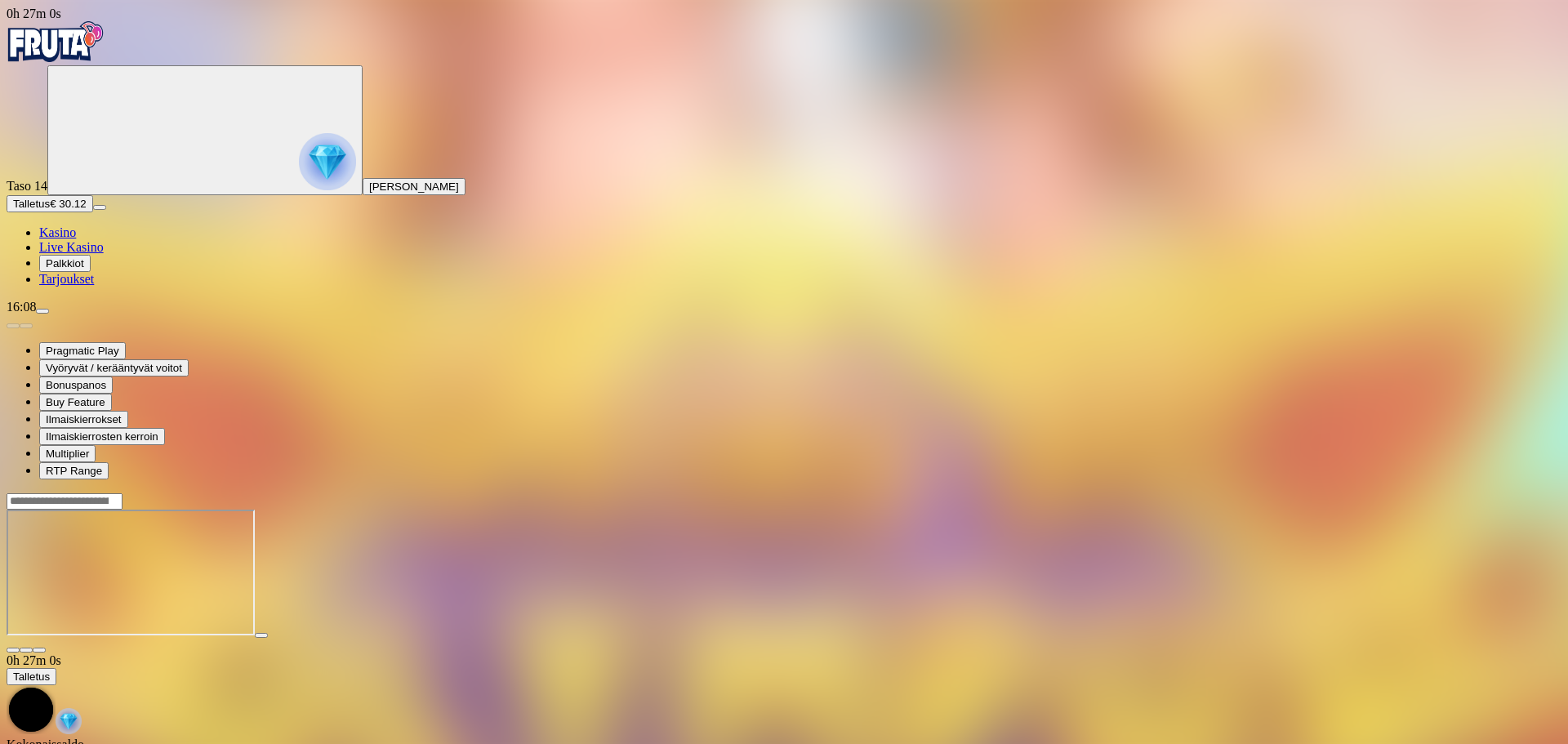
click at [1207, 493] on div at bounding box center [784, 502] width 1555 height 18
click at [122, 493] on input "Search" at bounding box center [64, 501] width 116 height 17
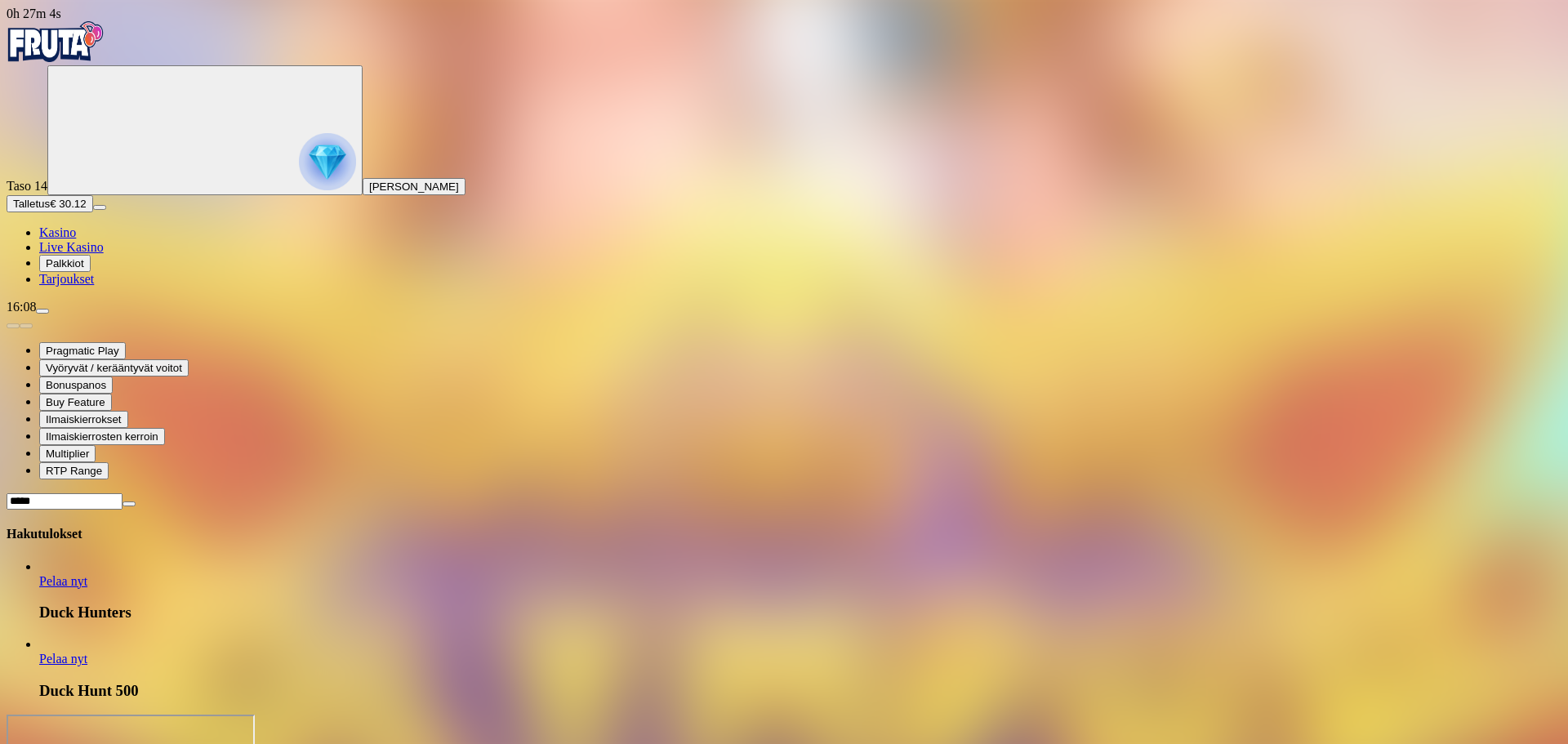
type input "****"
click at [87, 575] on link "Pelaa nyt" at bounding box center [63, 582] width 49 height 14
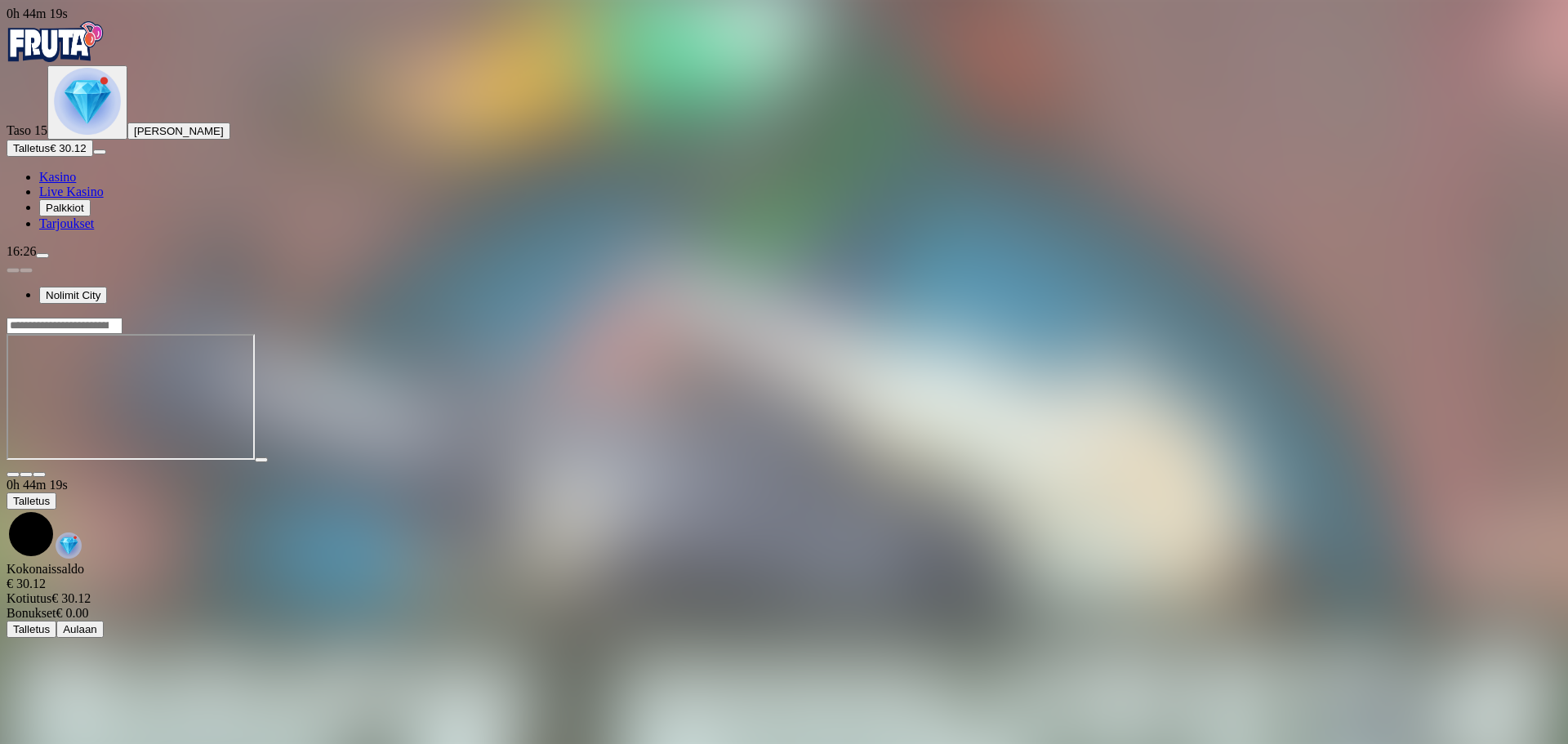
click at [1173, 317] on div at bounding box center [784, 326] width 1555 height 18
click at [1174, 317] on div at bounding box center [784, 326] width 1555 height 18
click at [122, 318] on input "Search" at bounding box center [64, 326] width 116 height 17
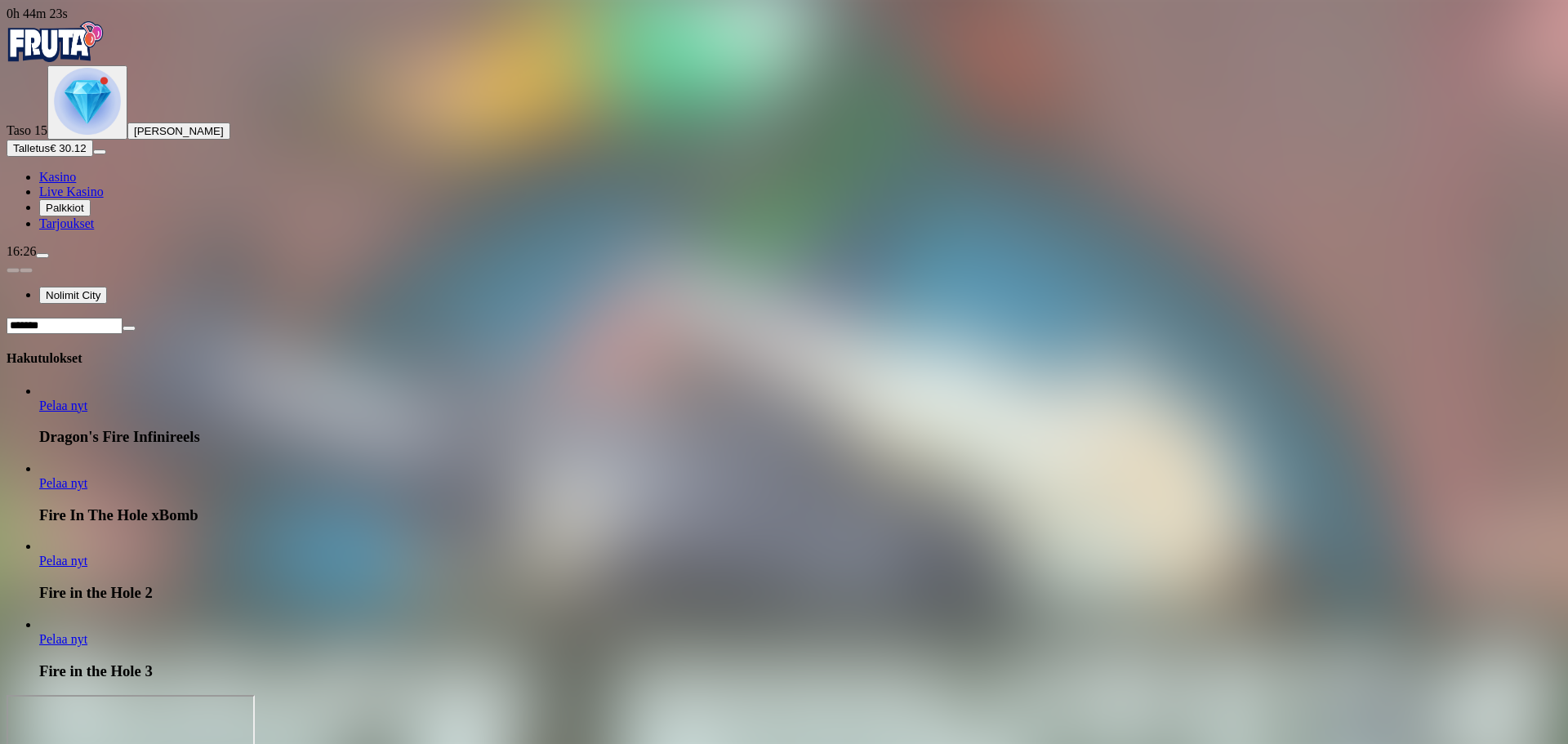
type input "*******"
click at [87, 554] on link "Pelaa nyt" at bounding box center [63, 561] width 49 height 14
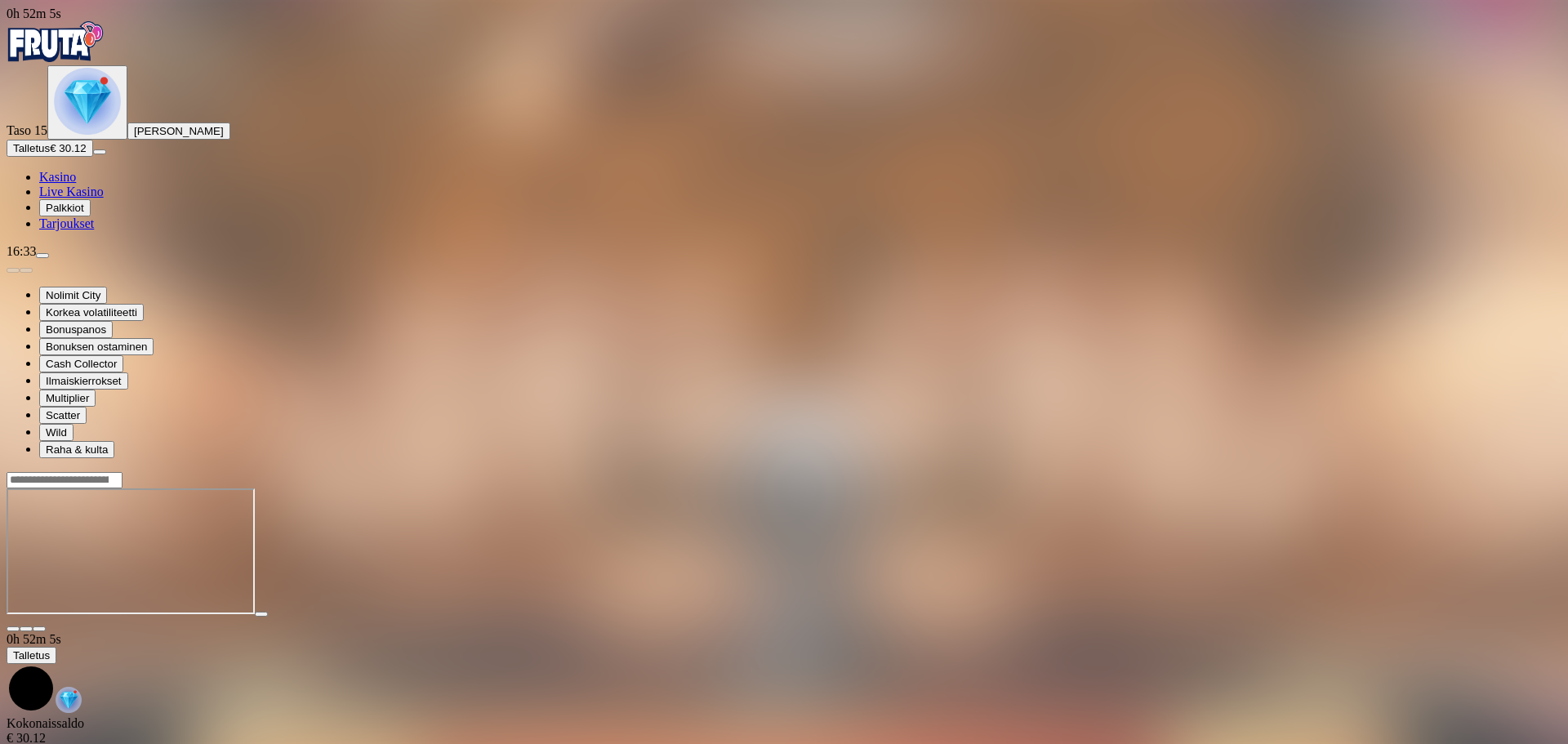
click at [93, 58] on img "Primary" at bounding box center [55, 42] width 98 height 41
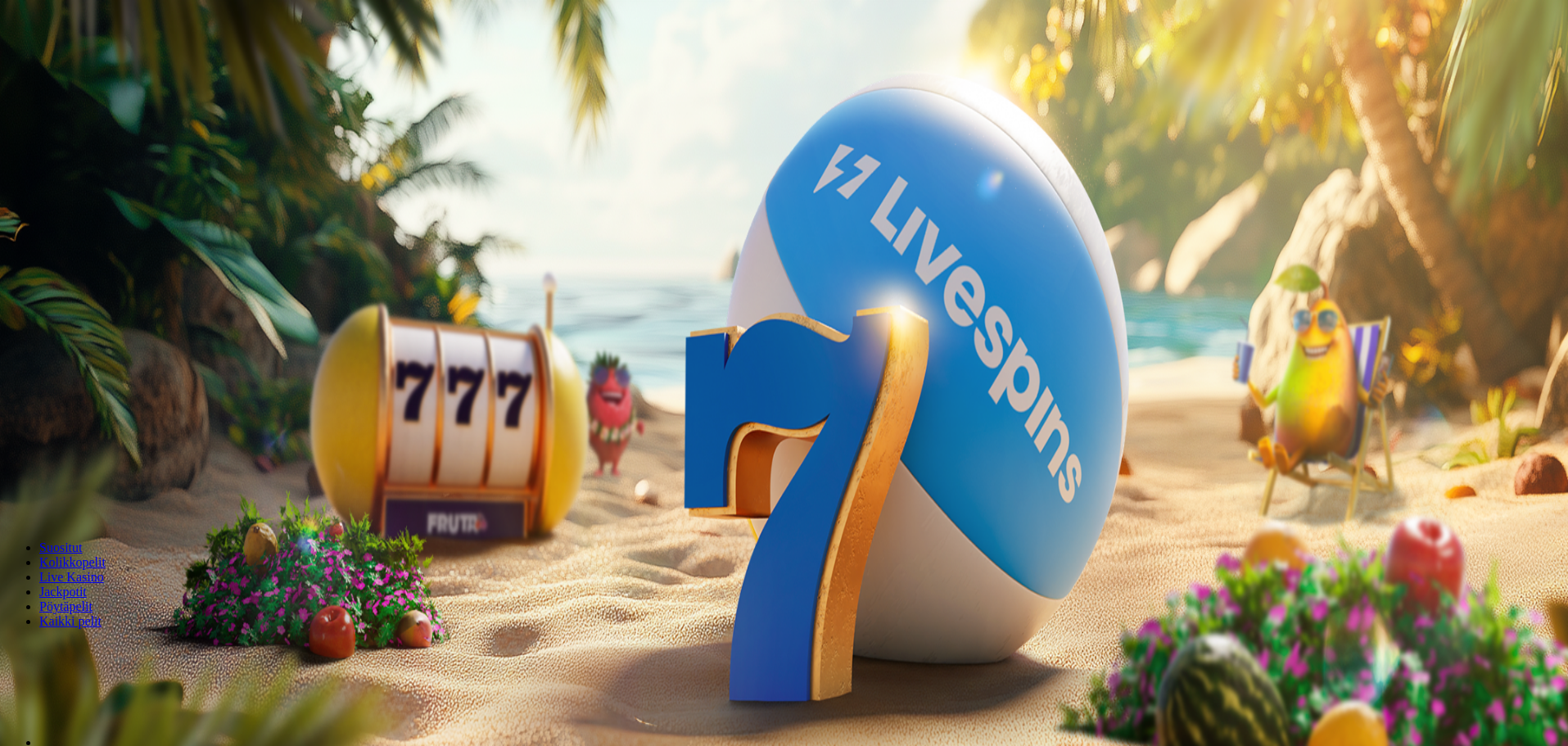
click at [98, 136] on img "Primary" at bounding box center [87, 101] width 67 height 67
click at [134, 137] on span "[PERSON_NAME]" at bounding box center [179, 132] width 90 height 13
click at [50, 155] on span "Talletus" at bounding box center [31, 148] width 37 height 13
click at [99, 136] on img "Primary" at bounding box center [87, 101] width 67 height 67
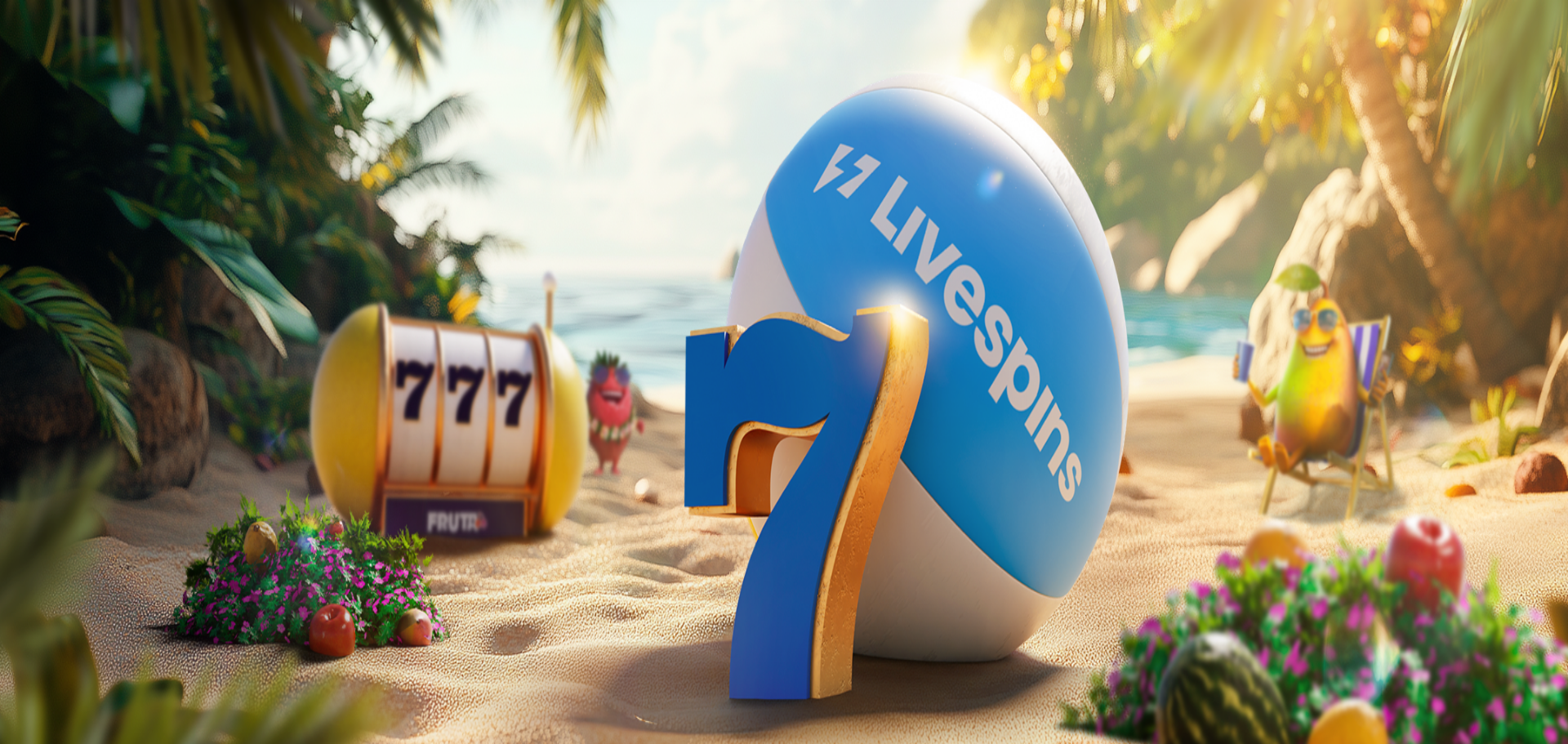
click at [134, 137] on span "[PERSON_NAME]" at bounding box center [179, 131] width 89 height 13
click at [76, 184] on span "Kasino" at bounding box center [57, 177] width 37 height 14
click at [43, 256] on span "menu icon" at bounding box center [43, 256] width 0 height 0
click at [58, 451] on button "Kotiutus" at bounding box center [33, 460] width 52 height 18
click at [122, 344] on input "number" at bounding box center [64, 352] width 116 height 17
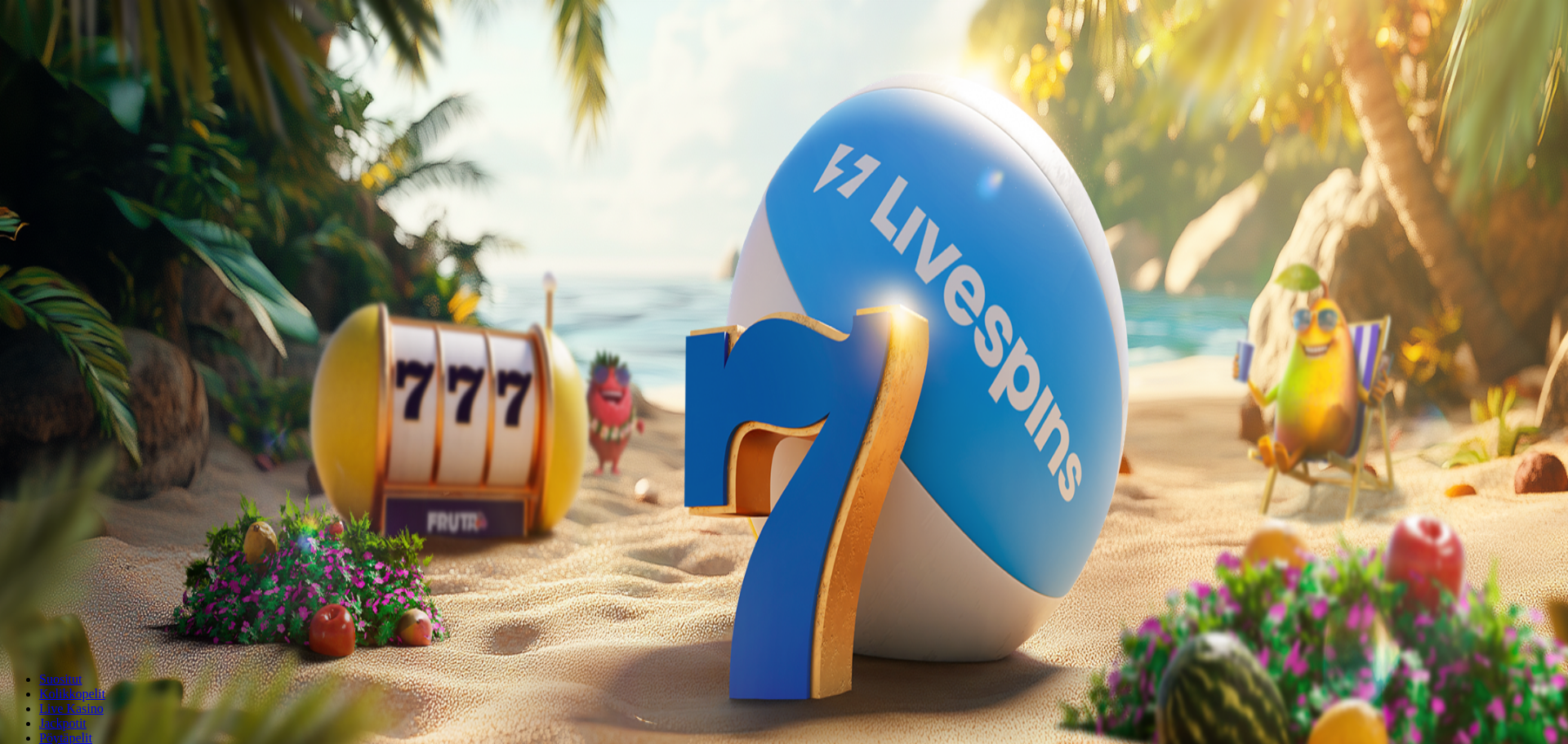
type input "****"
click at [67, 377] on span "Ulosmaksu" at bounding box center [39, 383] width 53 height 13
click at [13, 340] on span "close icon" at bounding box center [13, 340] width 0 height 0
click at [137, 259] on div "16:34" at bounding box center [782, 251] width 1551 height 15
click at [43, 256] on span "menu icon" at bounding box center [43, 256] width 0 height 0
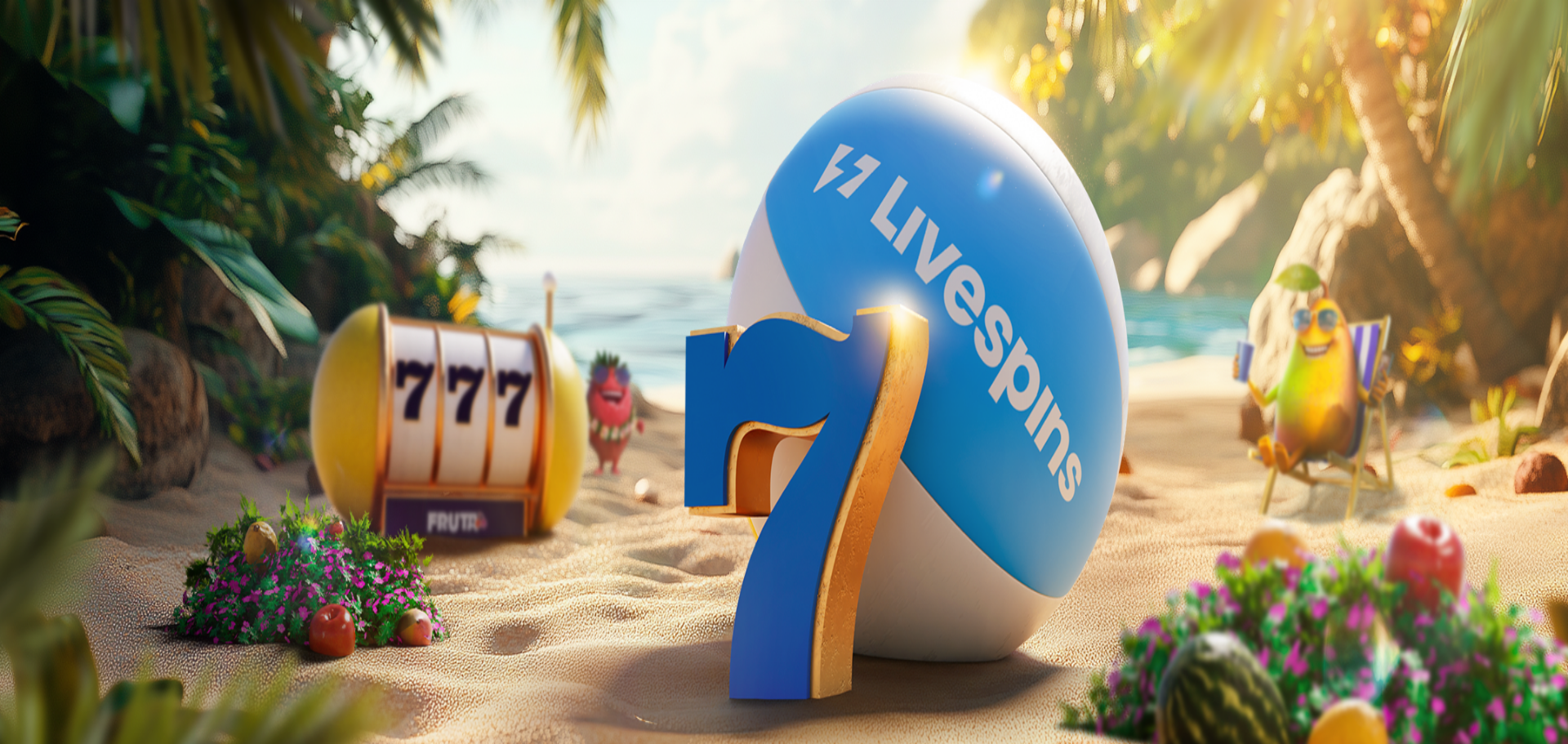
click at [589, 666] on div at bounding box center [784, 666] width 1555 height 0
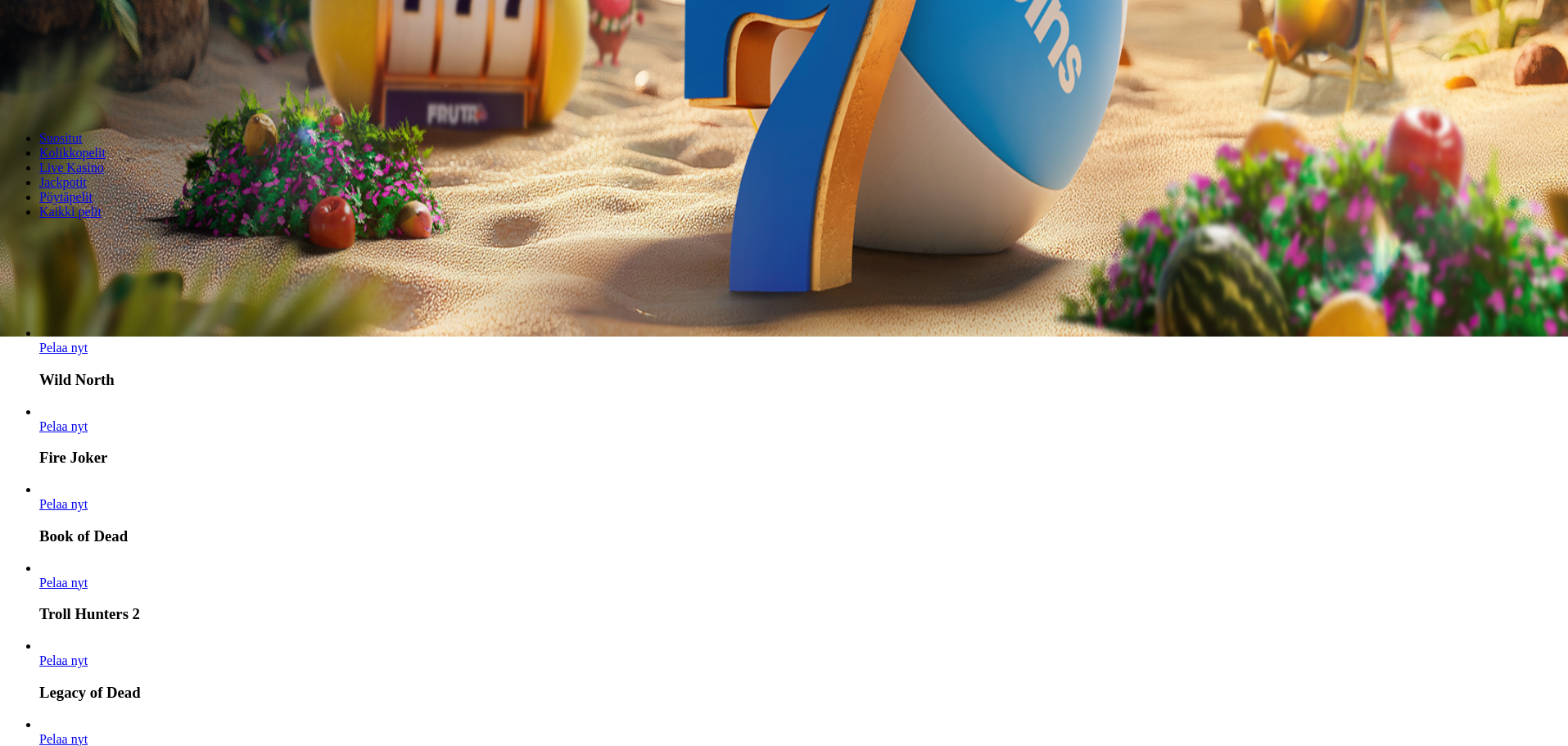
scroll to position [328, 0]
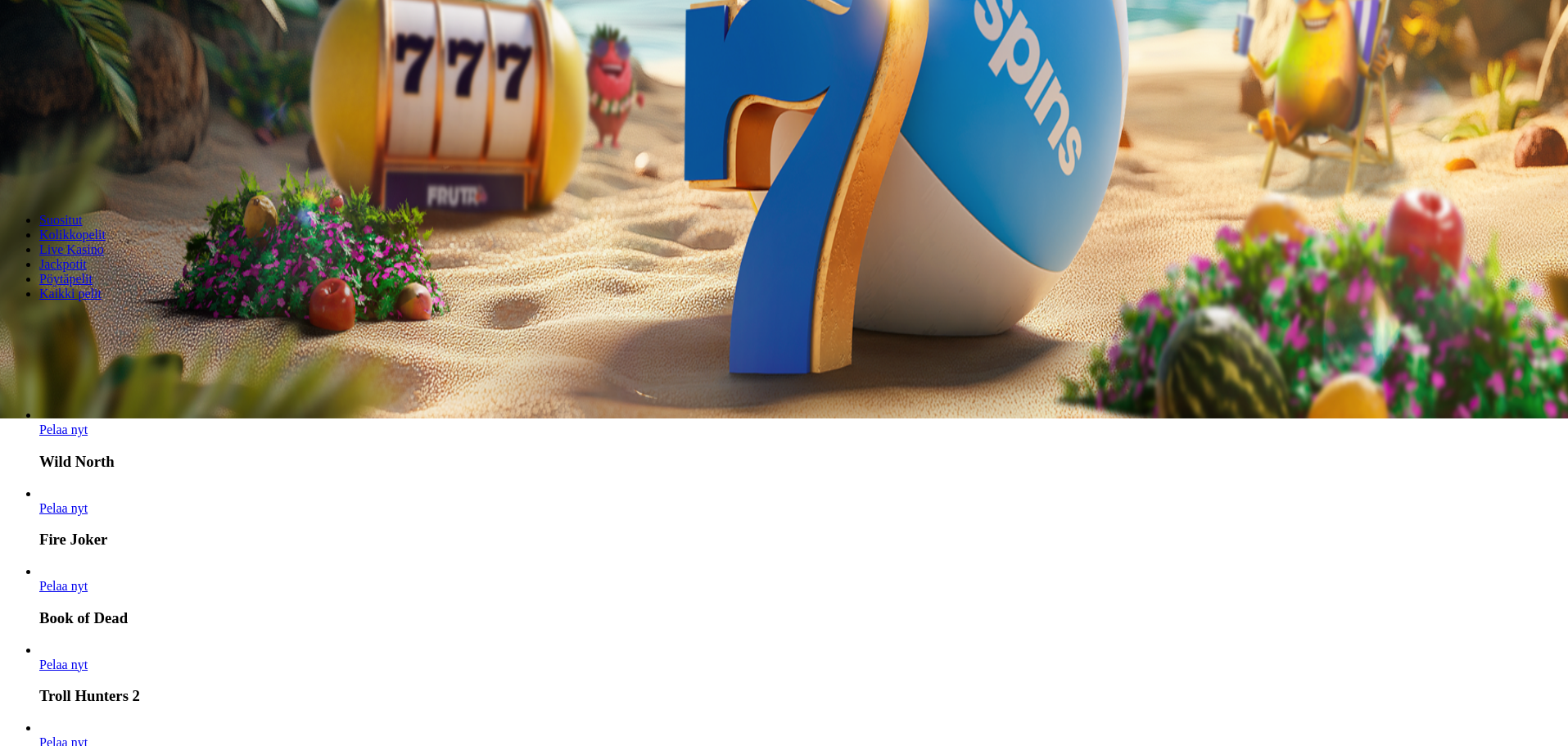
click at [26, 392] on span "chevron-right icon" at bounding box center [26, 392] width 0 height 0
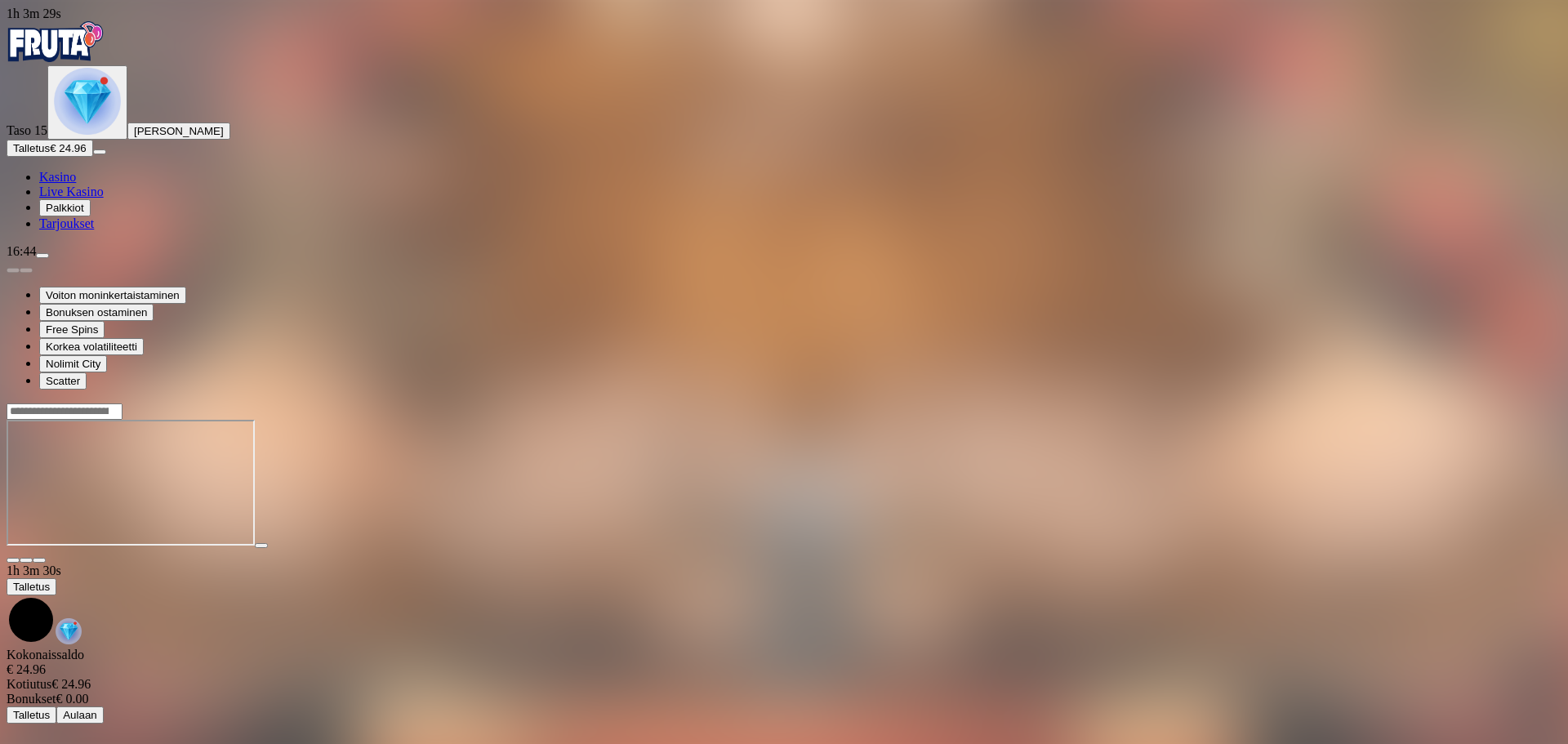
click at [105, 53] on img "Primary" at bounding box center [55, 42] width 98 height 41
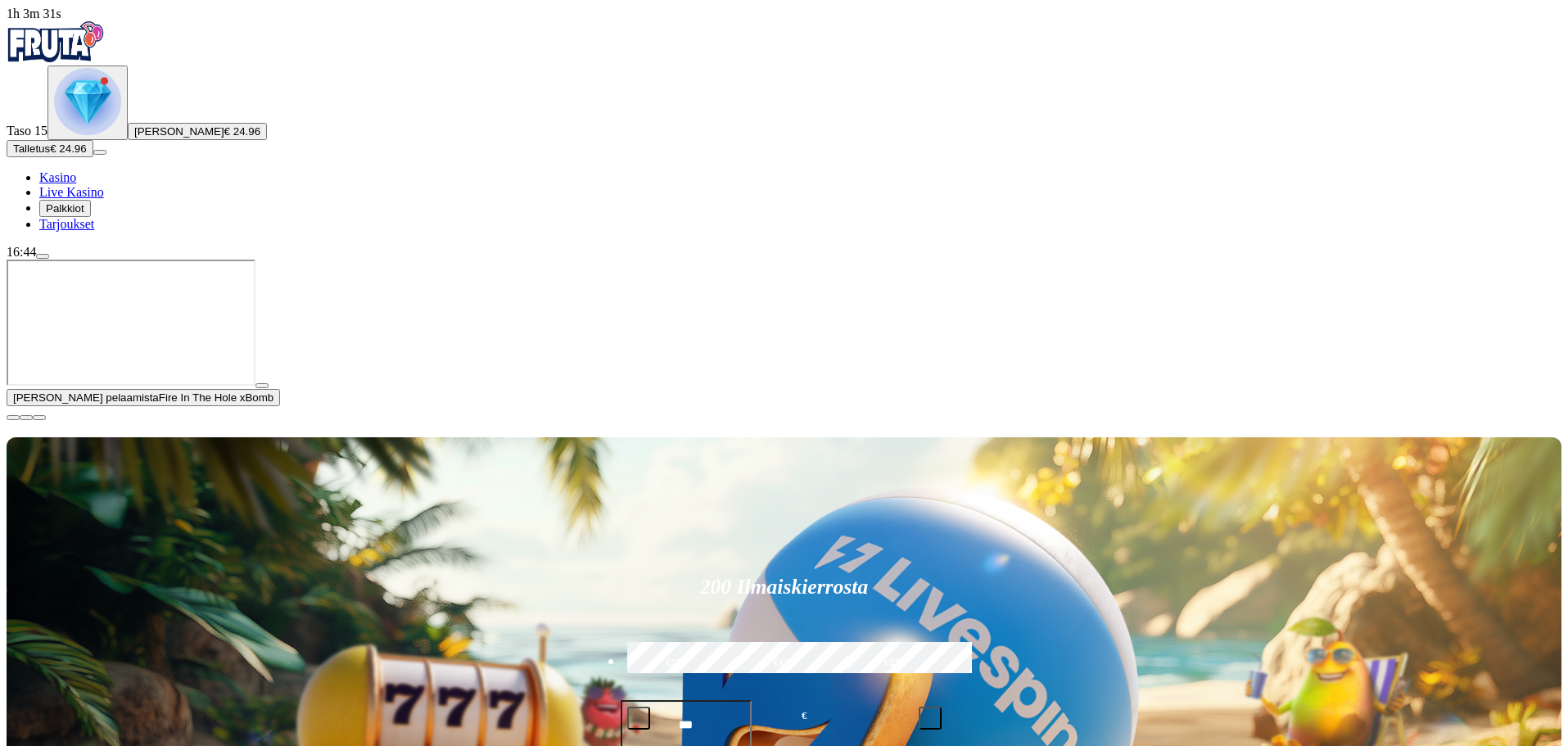
click at [43, 256] on span "menu icon" at bounding box center [43, 256] width 0 height 0
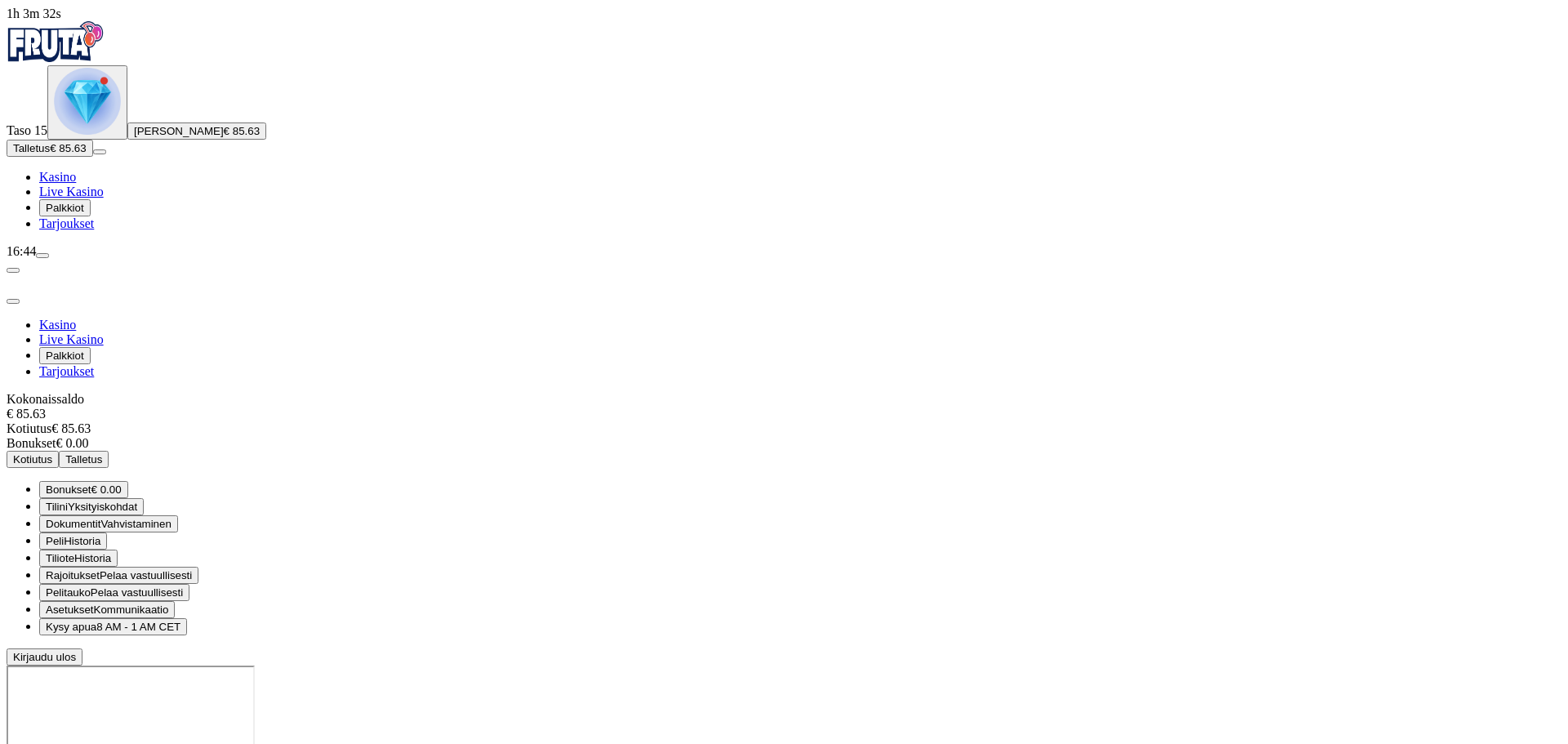
click at [52, 453] on span "Kotiutus" at bounding box center [32, 459] width 39 height 13
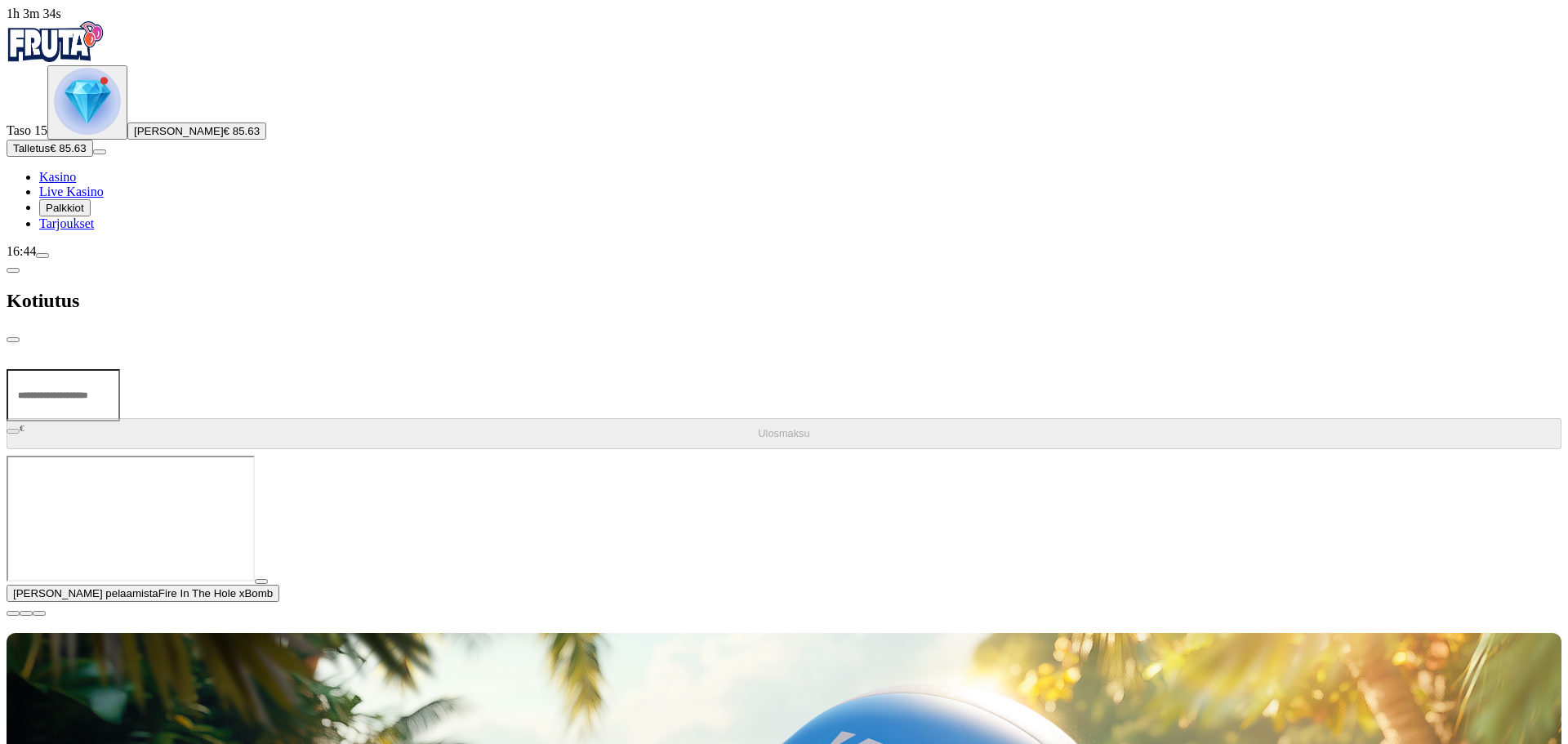
click at [121, 370] on input "number" at bounding box center [63, 396] width 114 height 53
type input "**"
click at [415, 418] on button "Ulosmaksu" at bounding box center [784, 434] width 1555 height 31
drag, startPoint x: 544, startPoint y: 25, endPoint x: 524, endPoint y: 23, distance: 20.1
click at [13, 340] on span "close icon" at bounding box center [13, 340] width 0 height 0
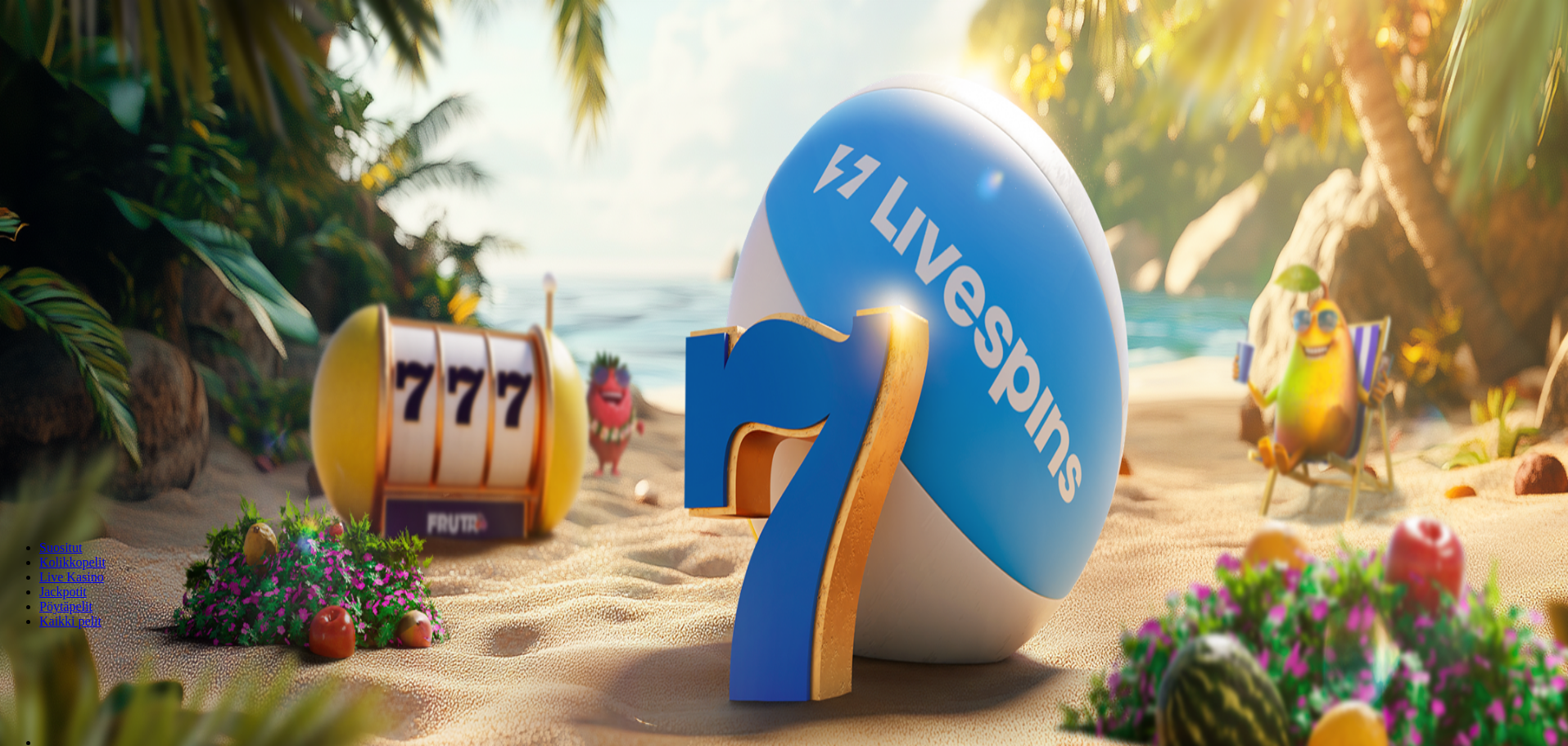
scroll to position [246, 0]
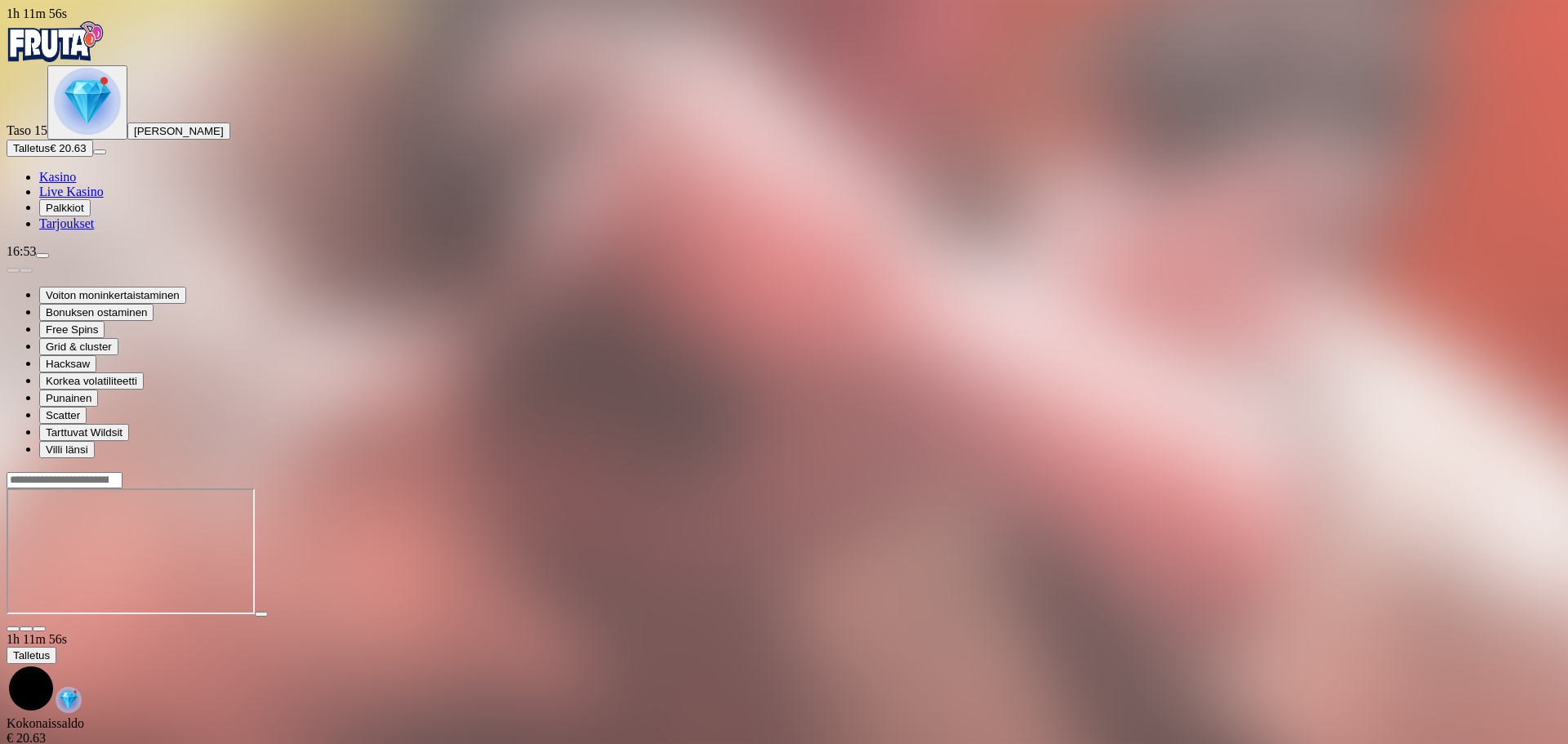
click at [101, 135] on img "Primary" at bounding box center [87, 101] width 67 height 67
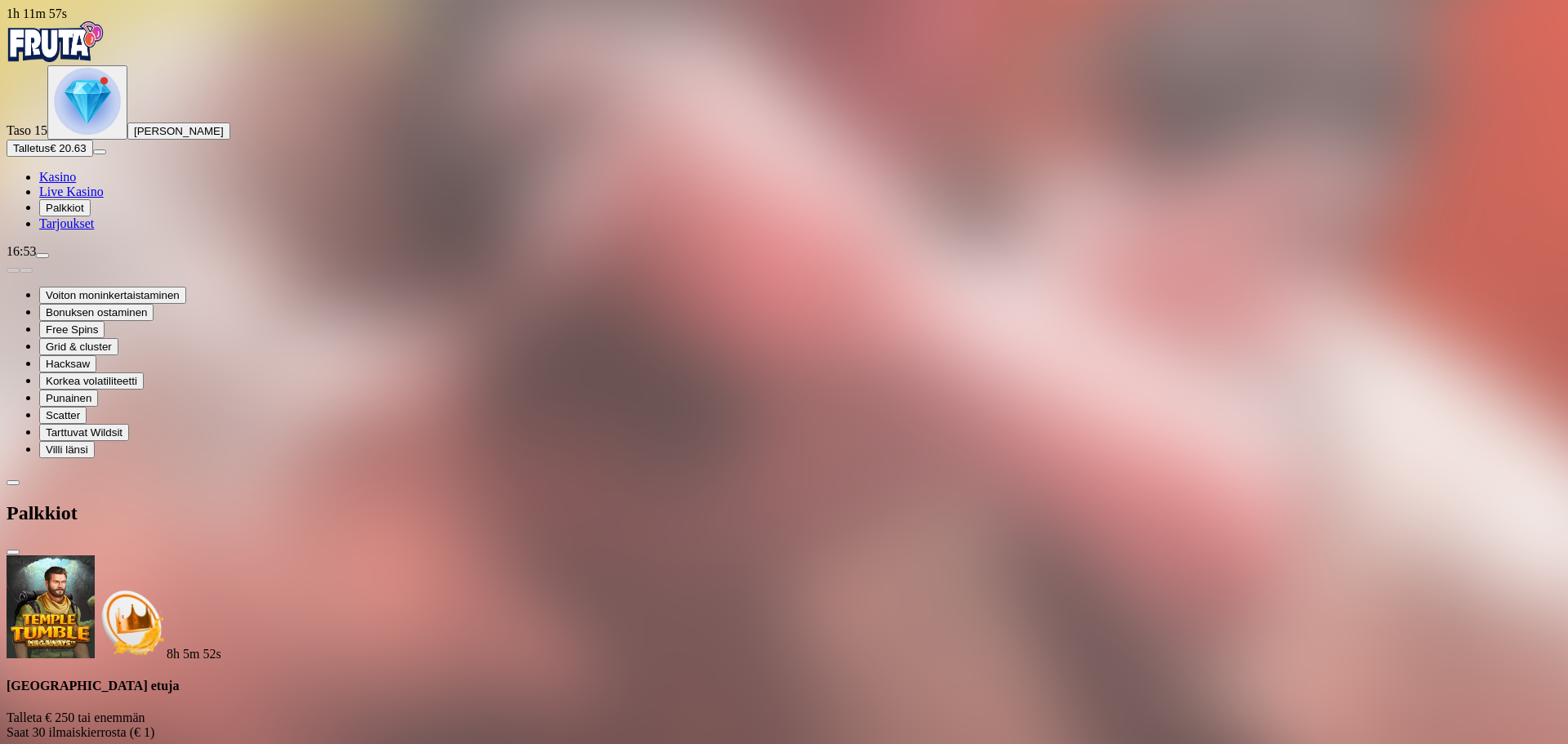
scroll to position [376, 0]
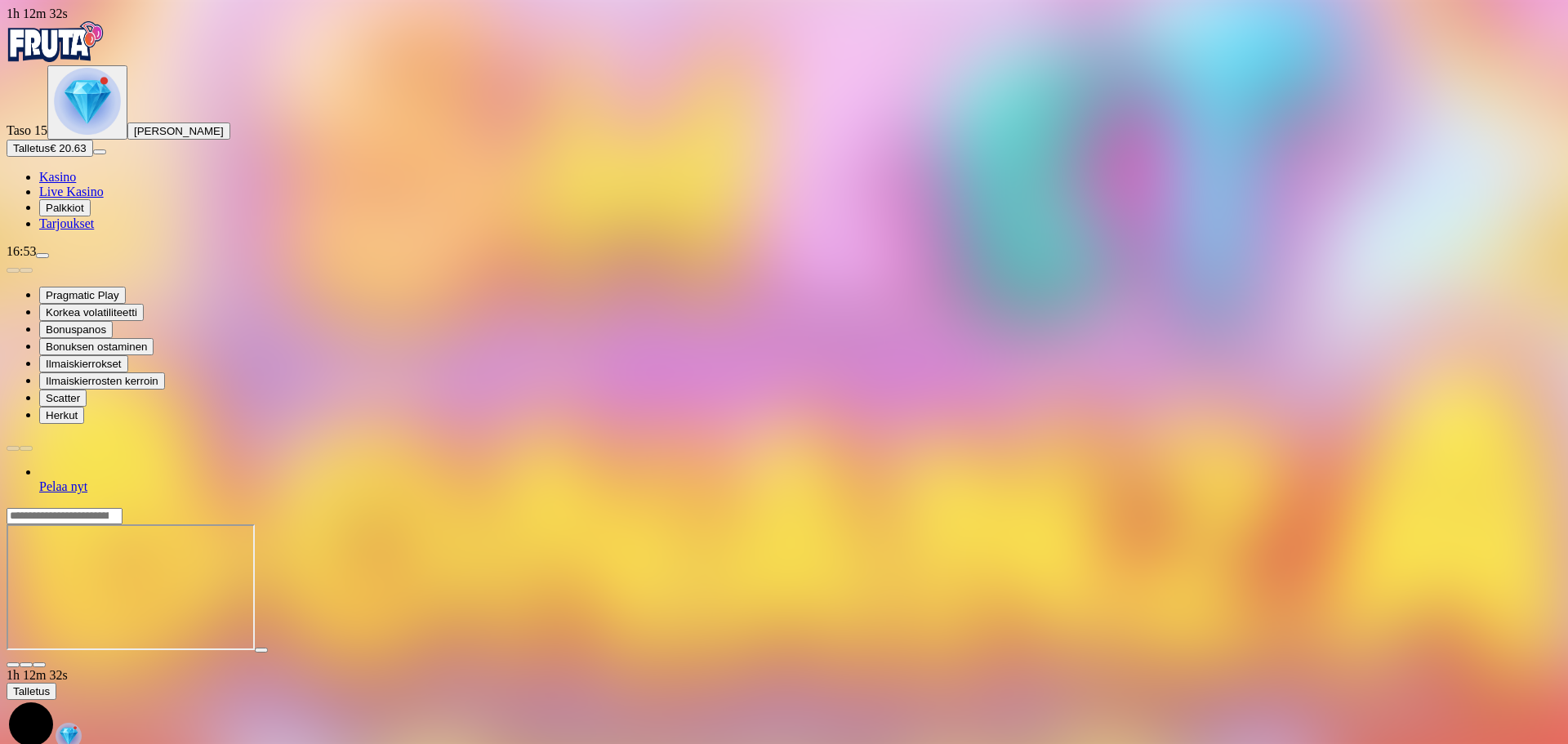
click at [87, 135] on img "Primary" at bounding box center [87, 101] width 67 height 67
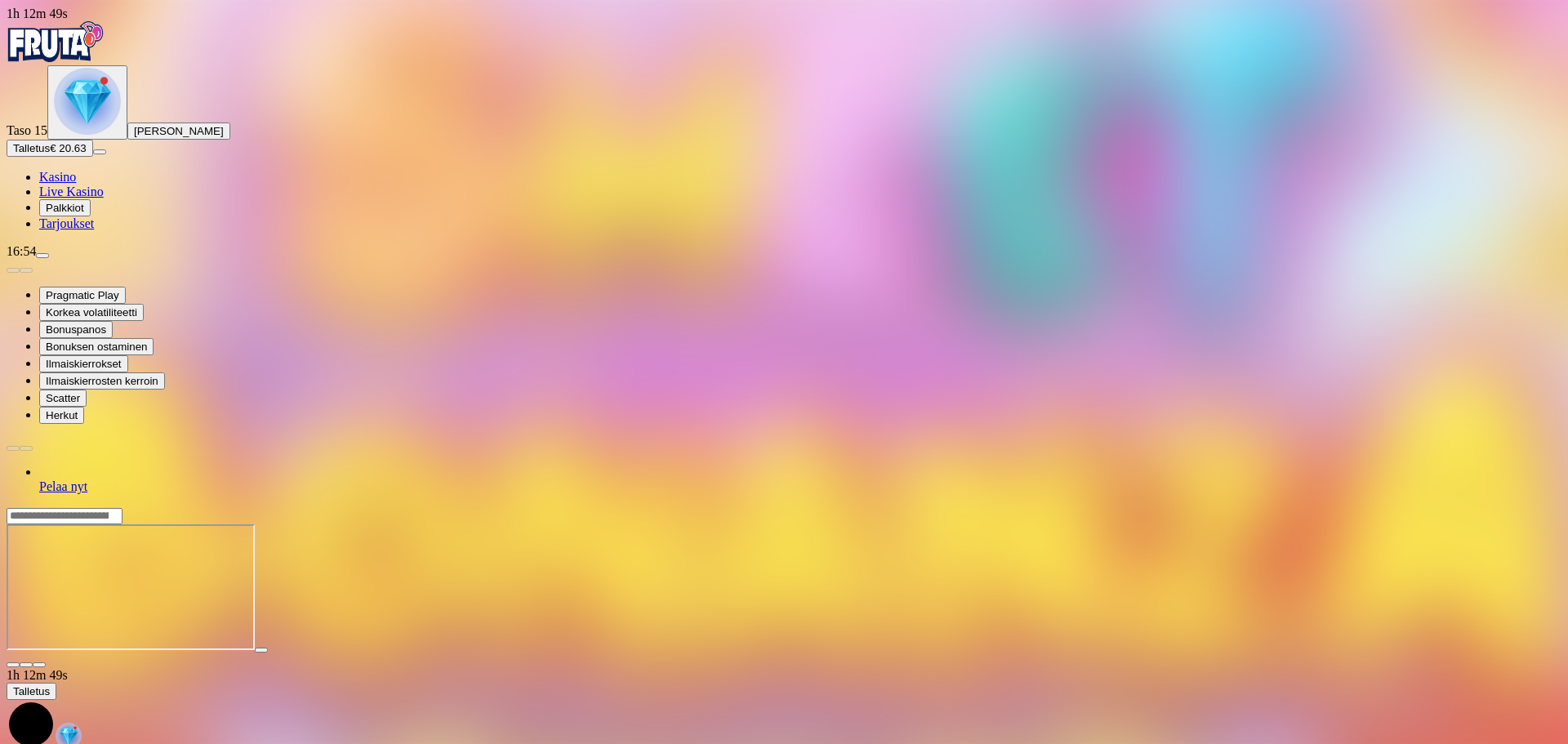
click at [91, 135] on img "Primary" at bounding box center [87, 101] width 67 height 67
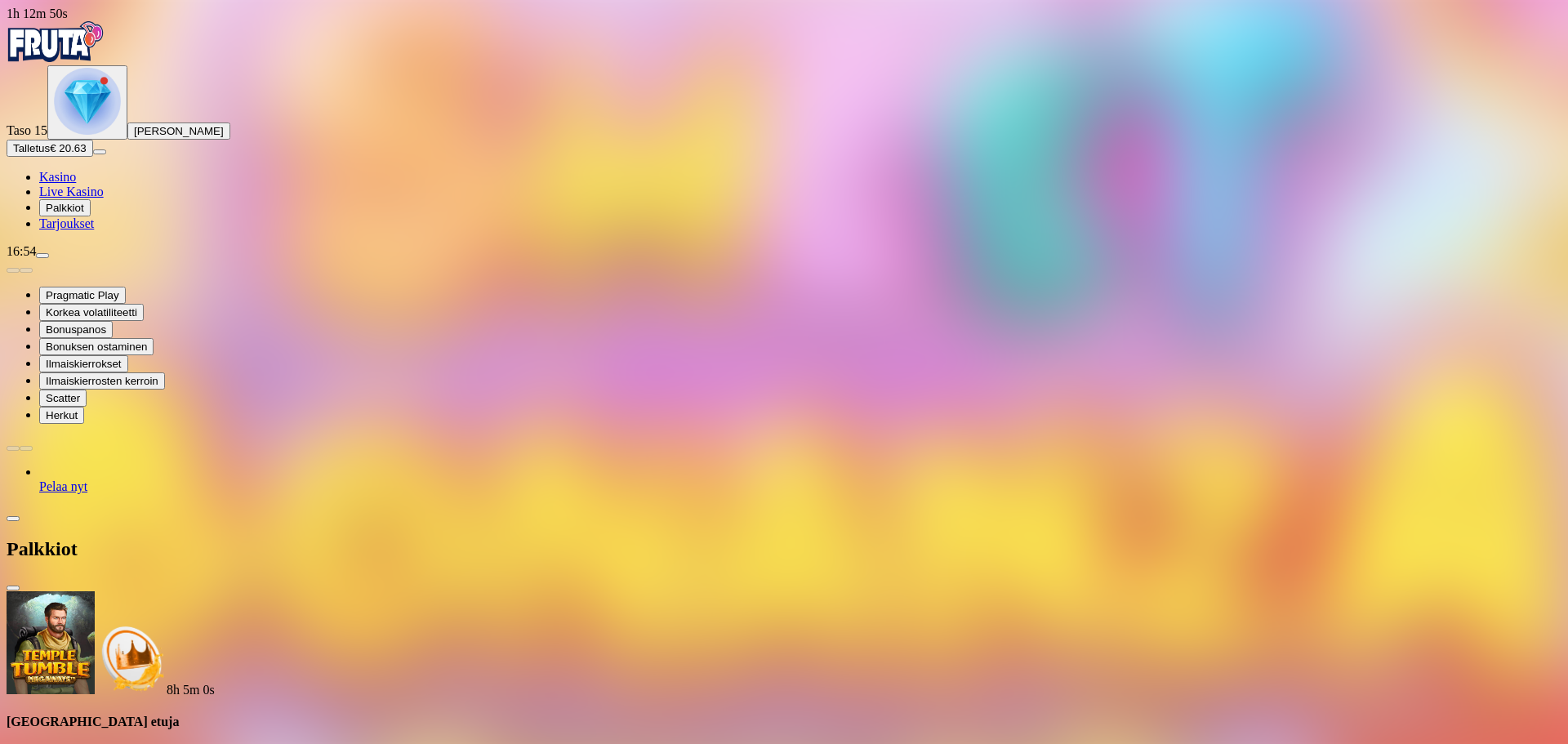
scroll to position [110, 0]
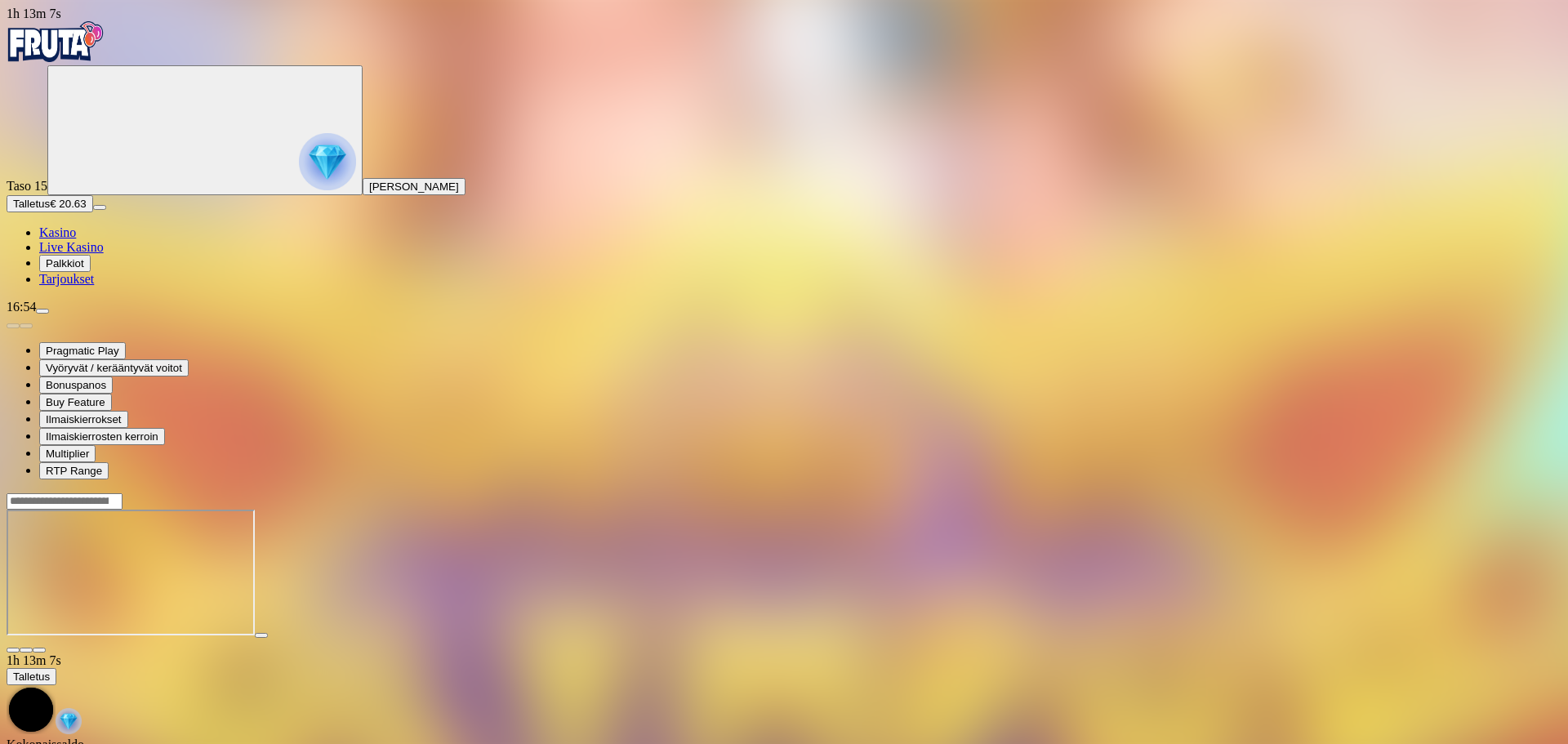
click at [80, 61] on img "Primary" at bounding box center [55, 42] width 98 height 41
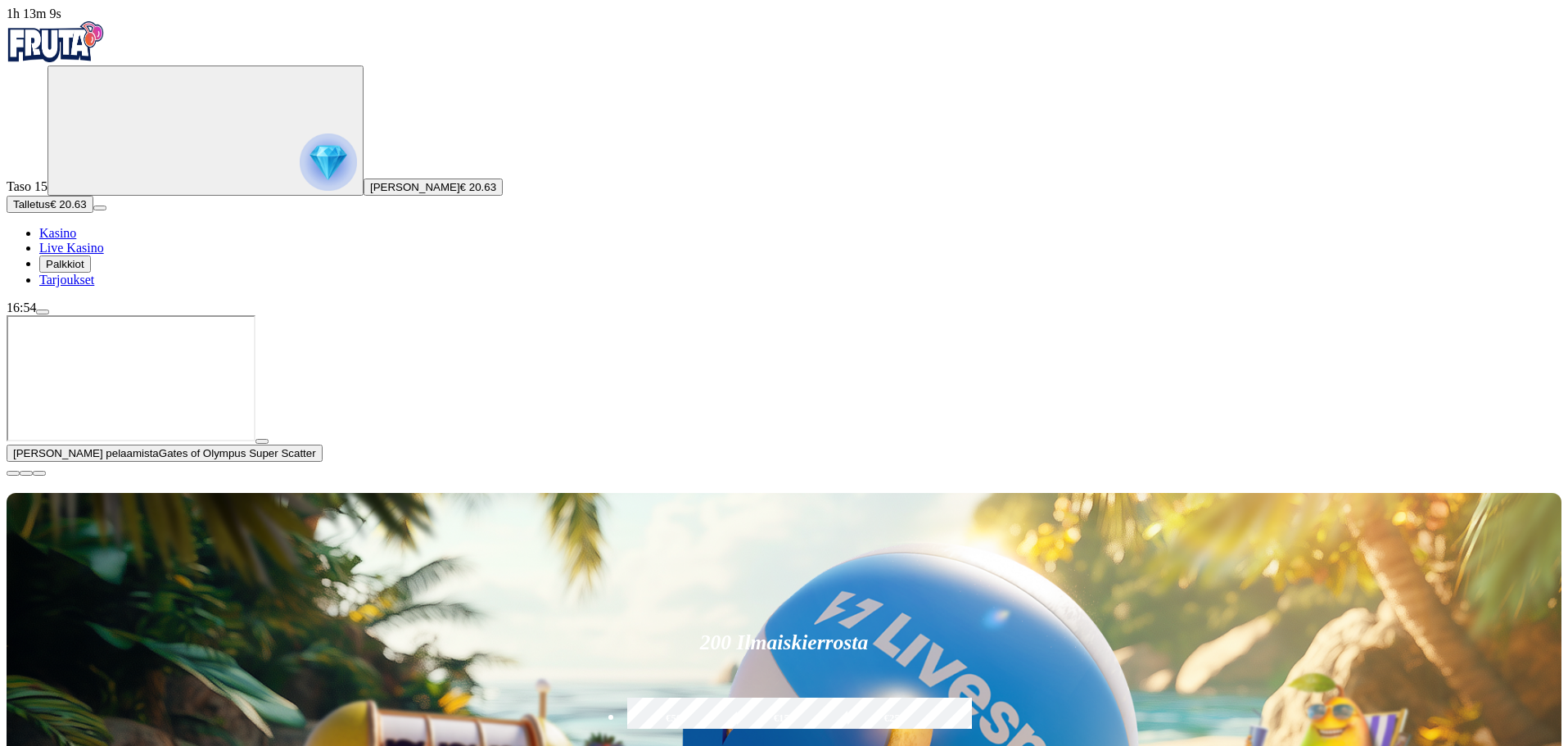
click at [13, 474] on span "close icon" at bounding box center [13, 474] width 0 height 0
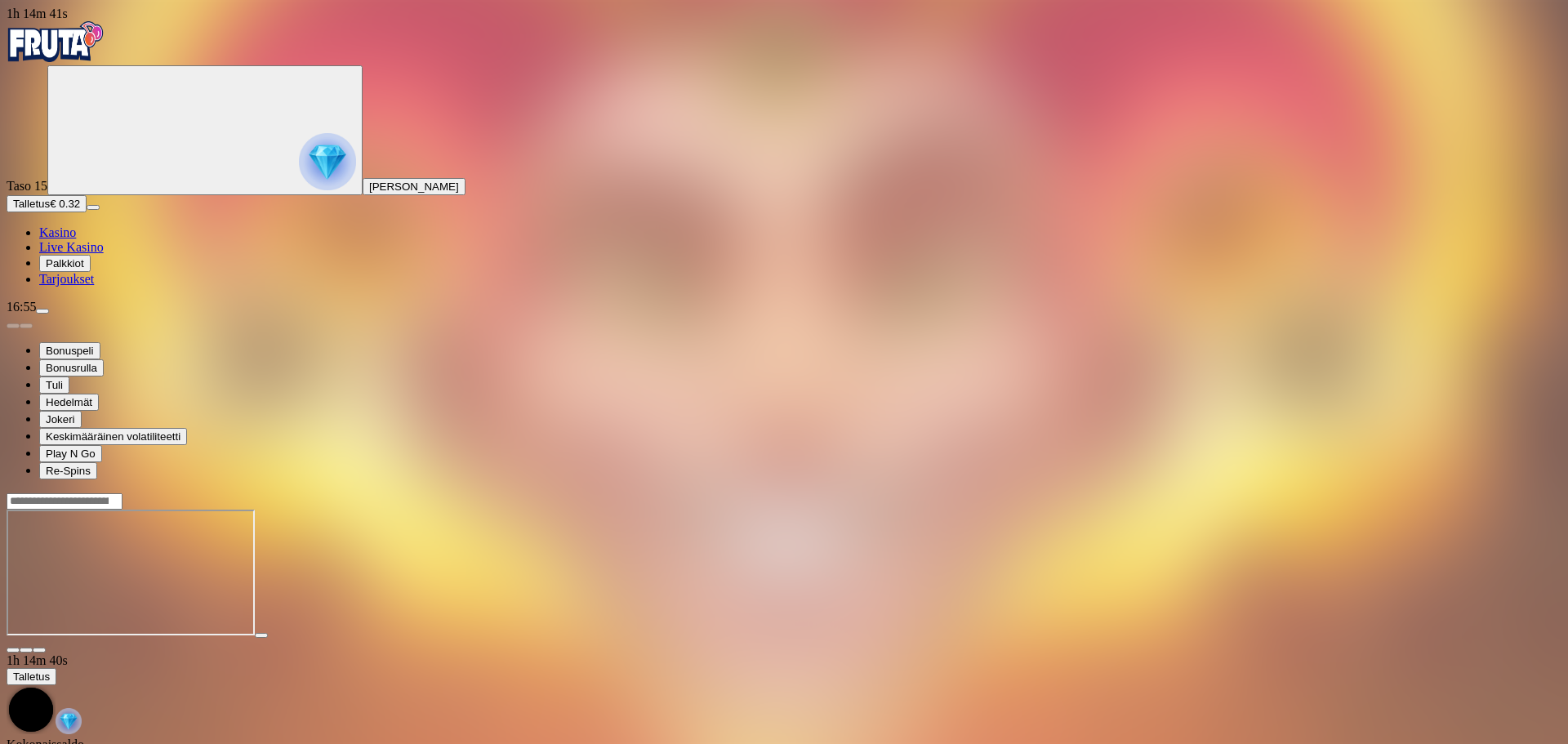
click at [83, 53] on img "Primary" at bounding box center [55, 42] width 98 height 41
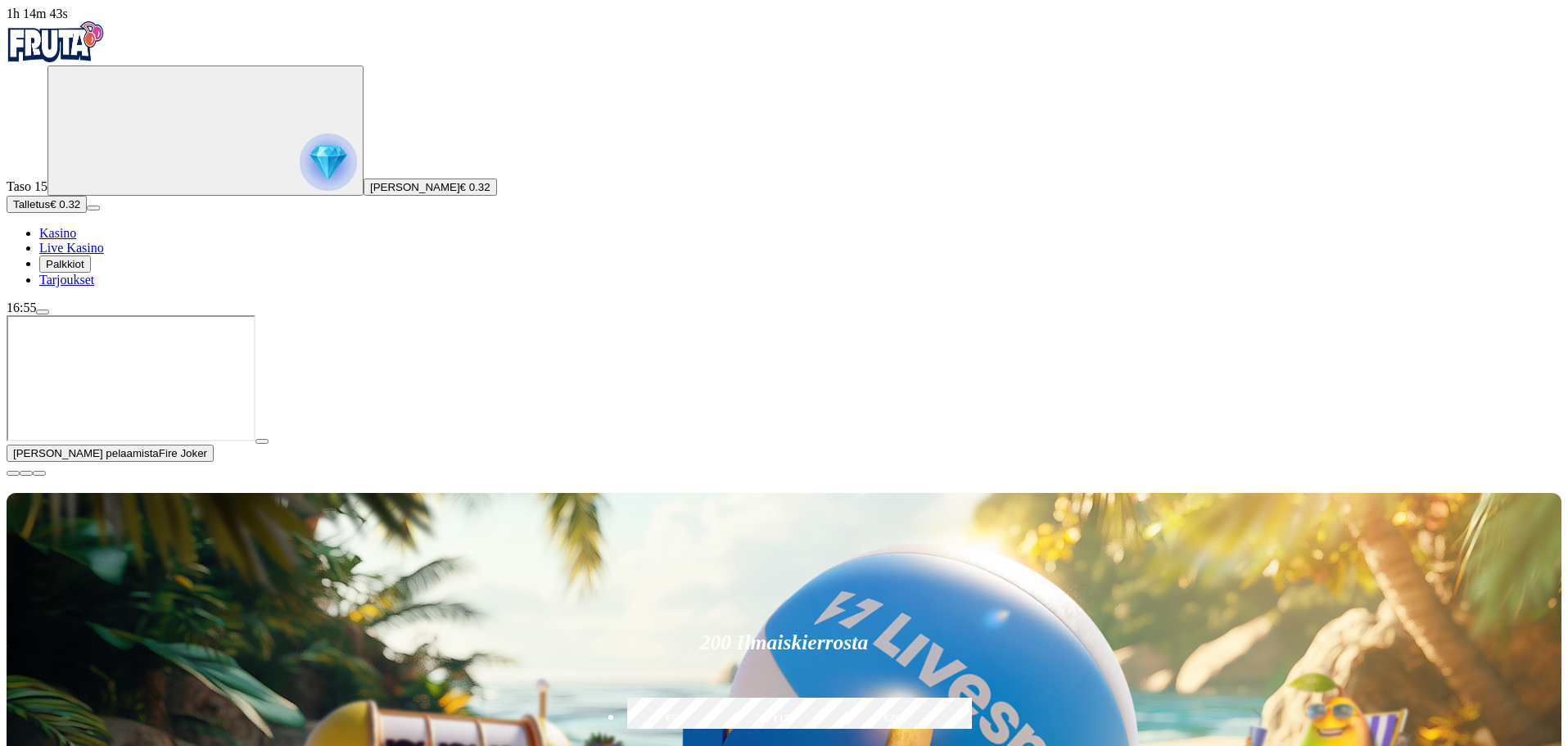
click at [13, 474] on span "close icon" at bounding box center [13, 474] width 0 height 0
